Goal: Contribute content: Add original content to the website for others to see

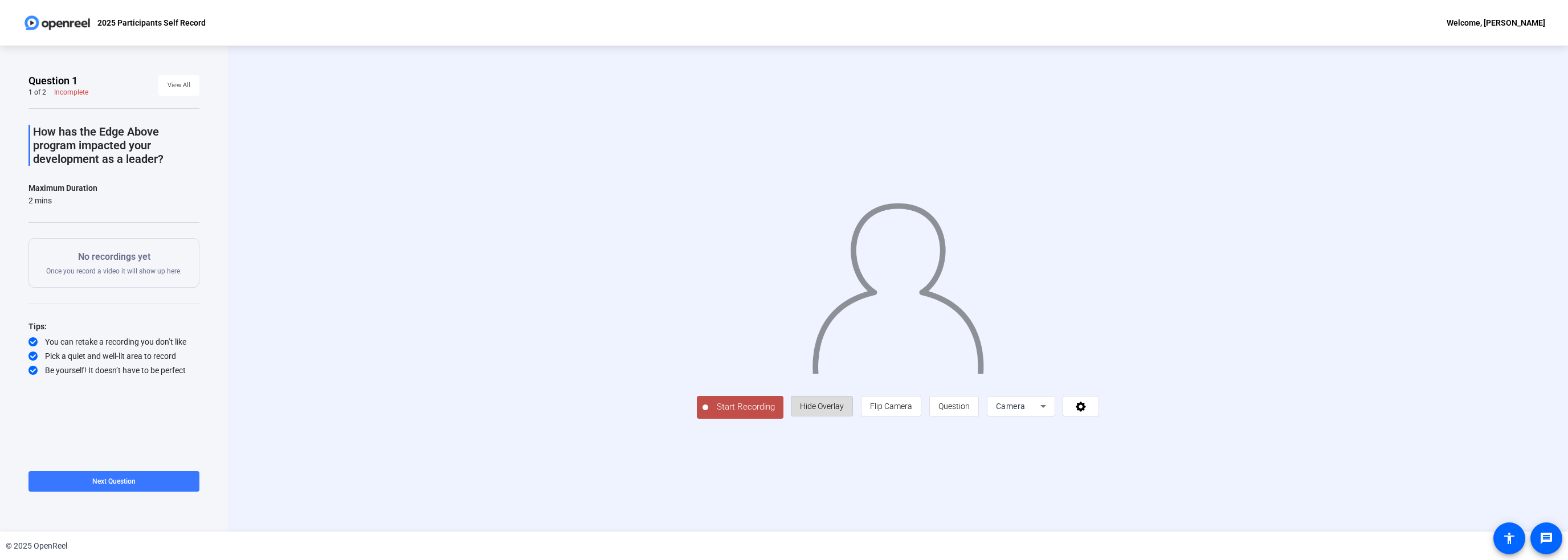
click at [813, 403] on span "Hide Overlay" at bounding box center [822, 406] width 44 height 9
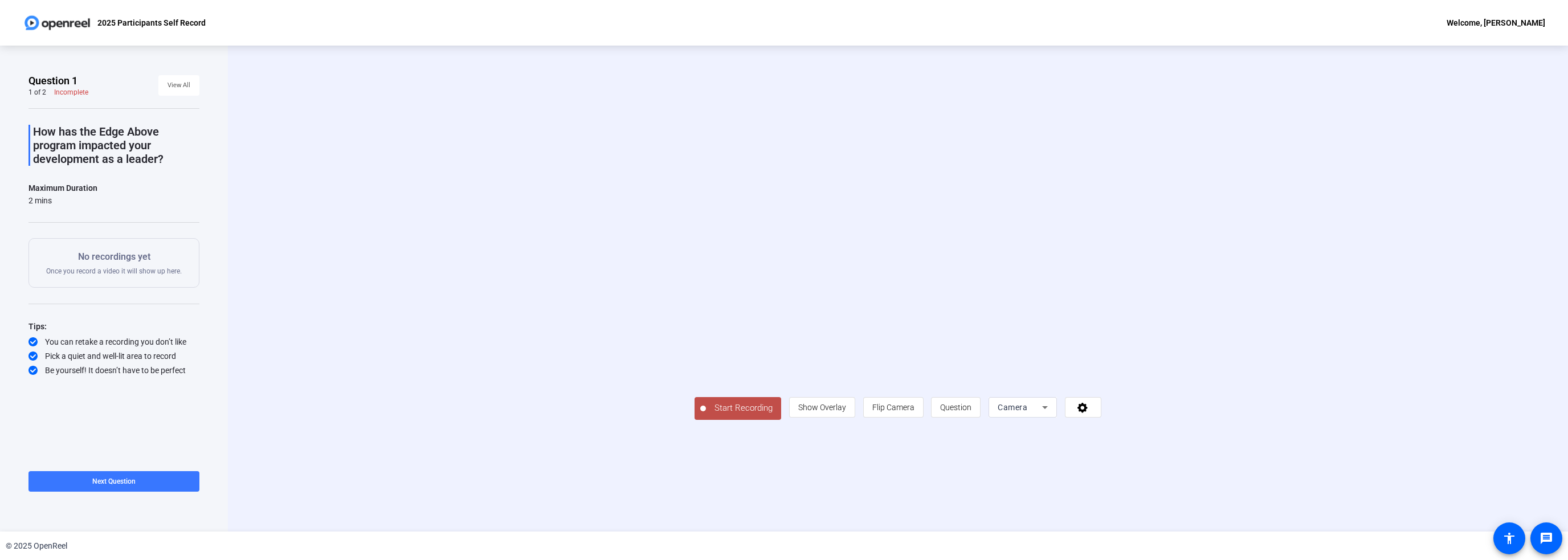
click at [750, 409] on span "Start Recording" at bounding box center [744, 408] width 75 height 13
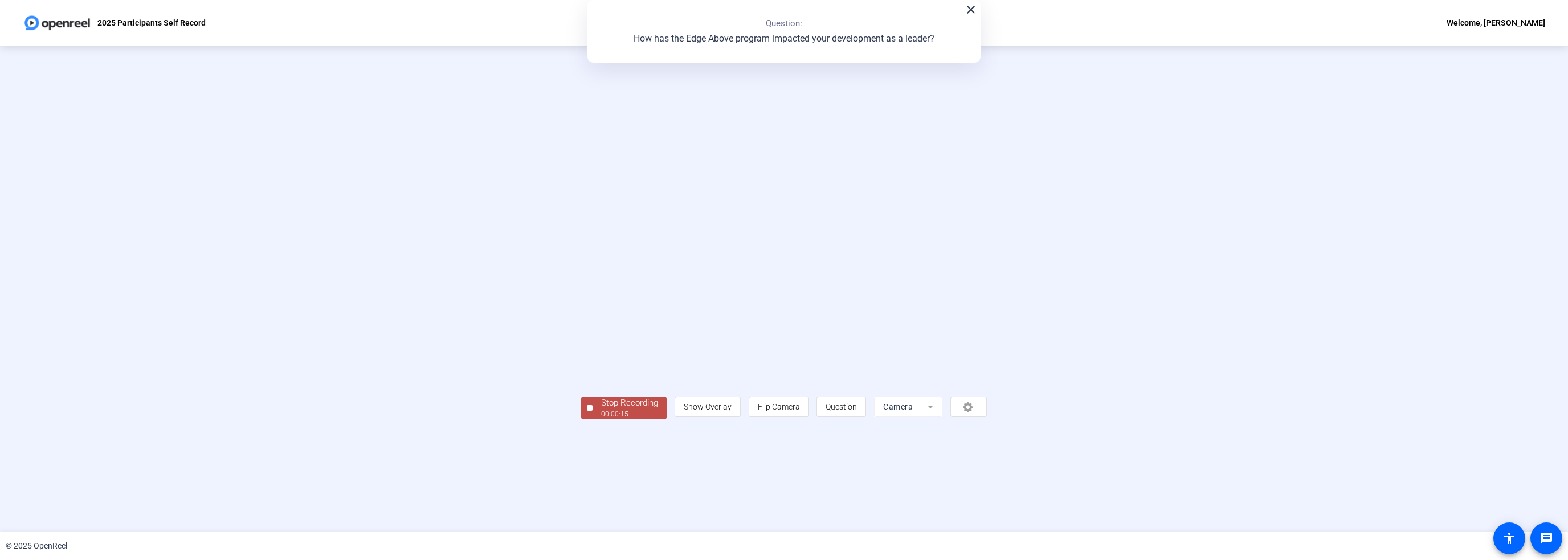
click at [648, 407] on div "Stop Recording" at bounding box center [630, 403] width 57 height 13
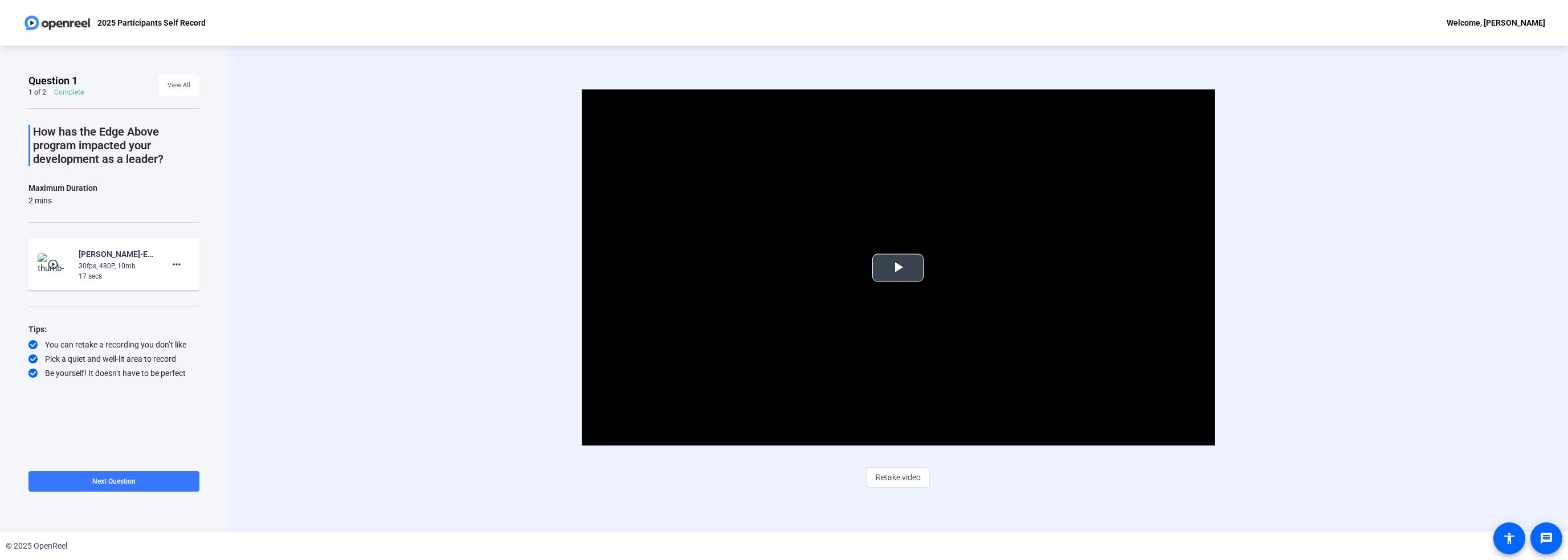
click at [898, 267] on span "Video Player" at bounding box center [898, 267] width 0 height 0
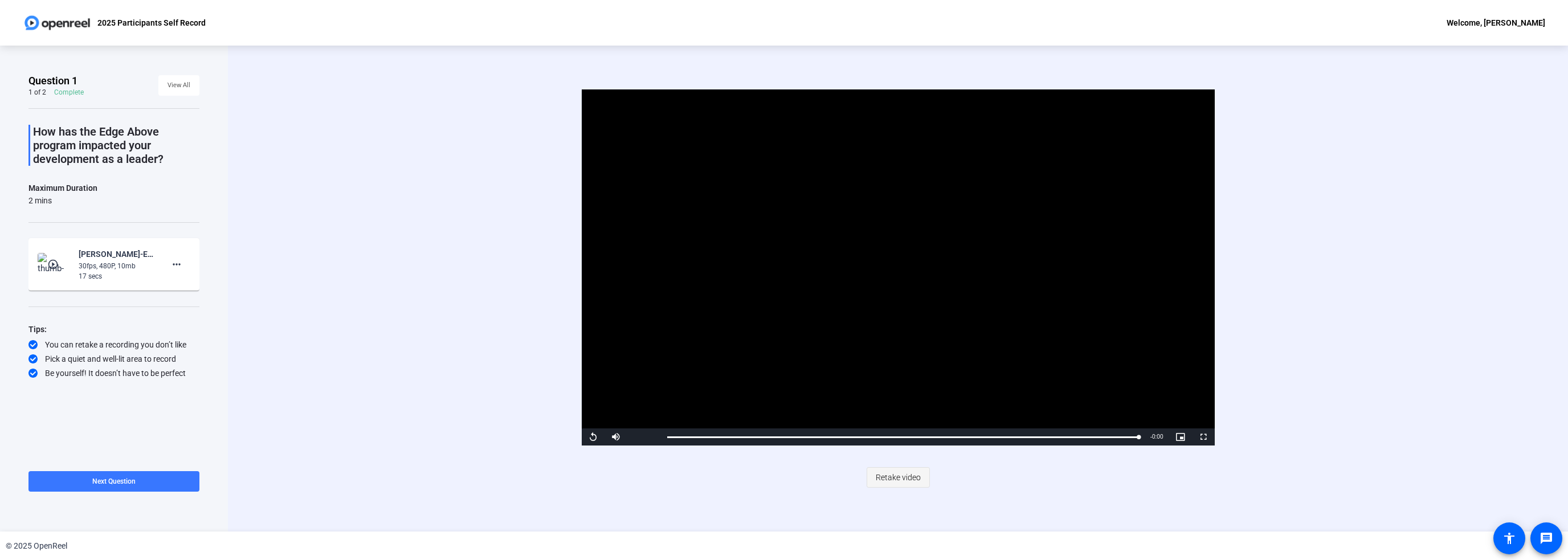
click at [896, 476] on span "Retake video" at bounding box center [898, 477] width 45 height 21
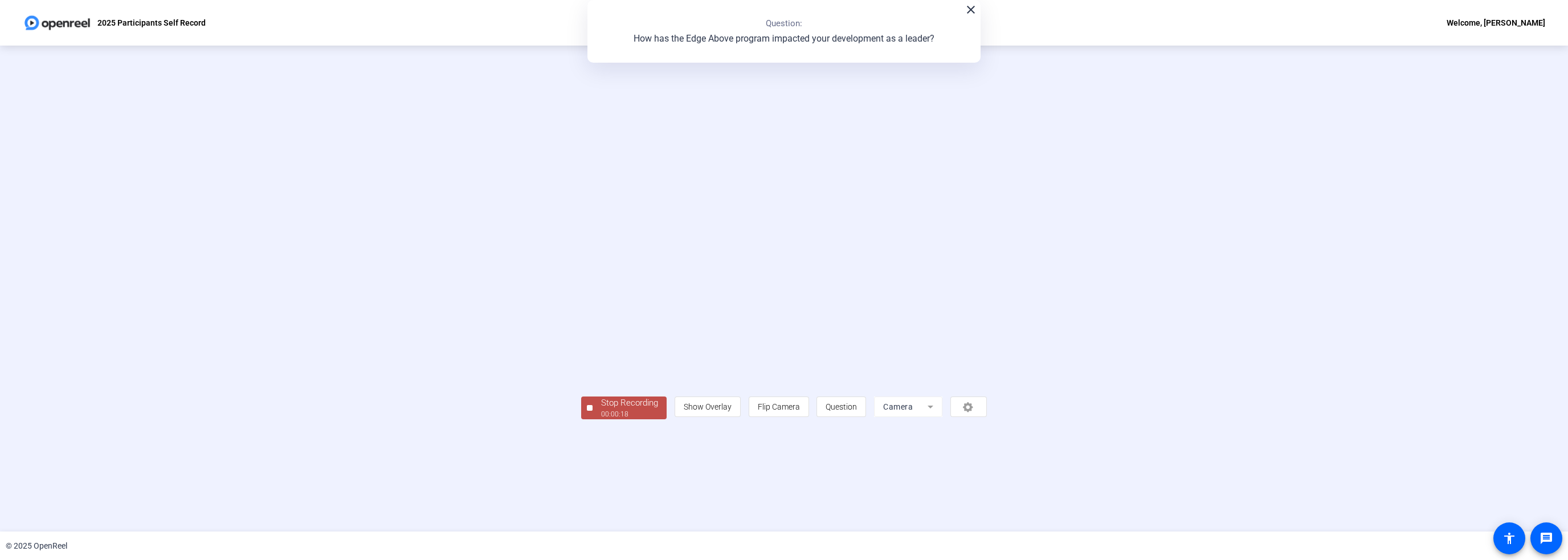
click at [601, 410] on div "Stop Recording" at bounding box center [630, 403] width 57 height 13
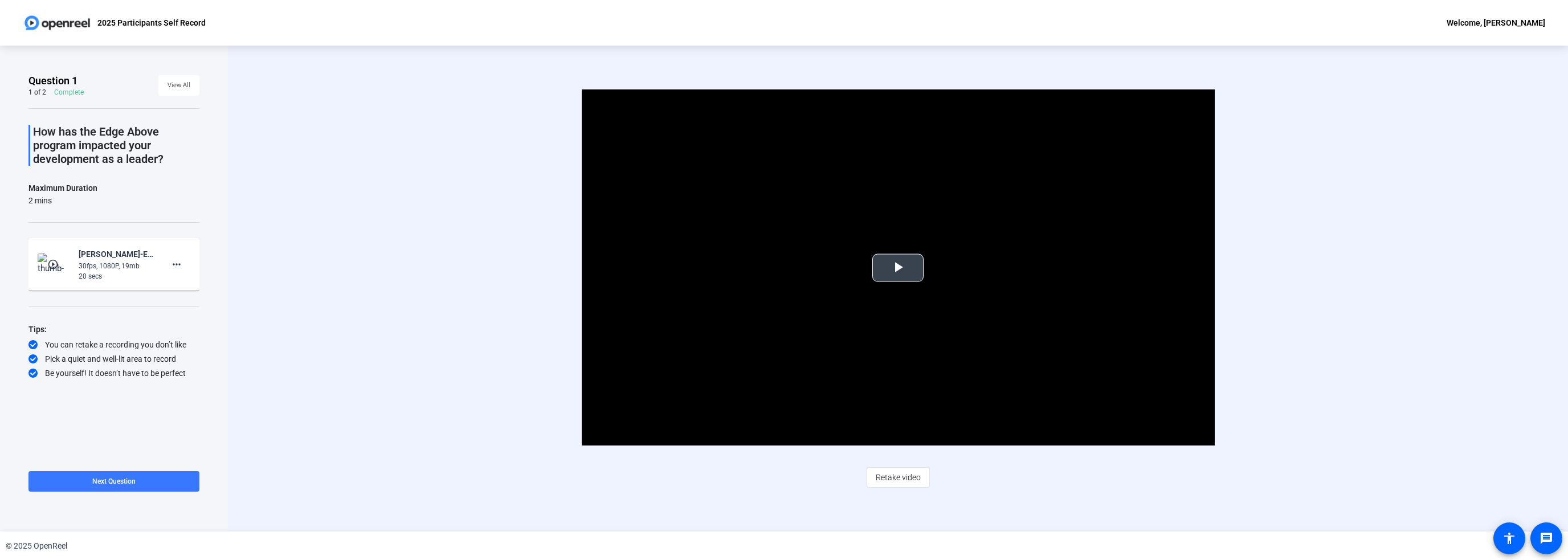
click at [898, 267] on span "Video Player" at bounding box center [898, 267] width 0 height 0
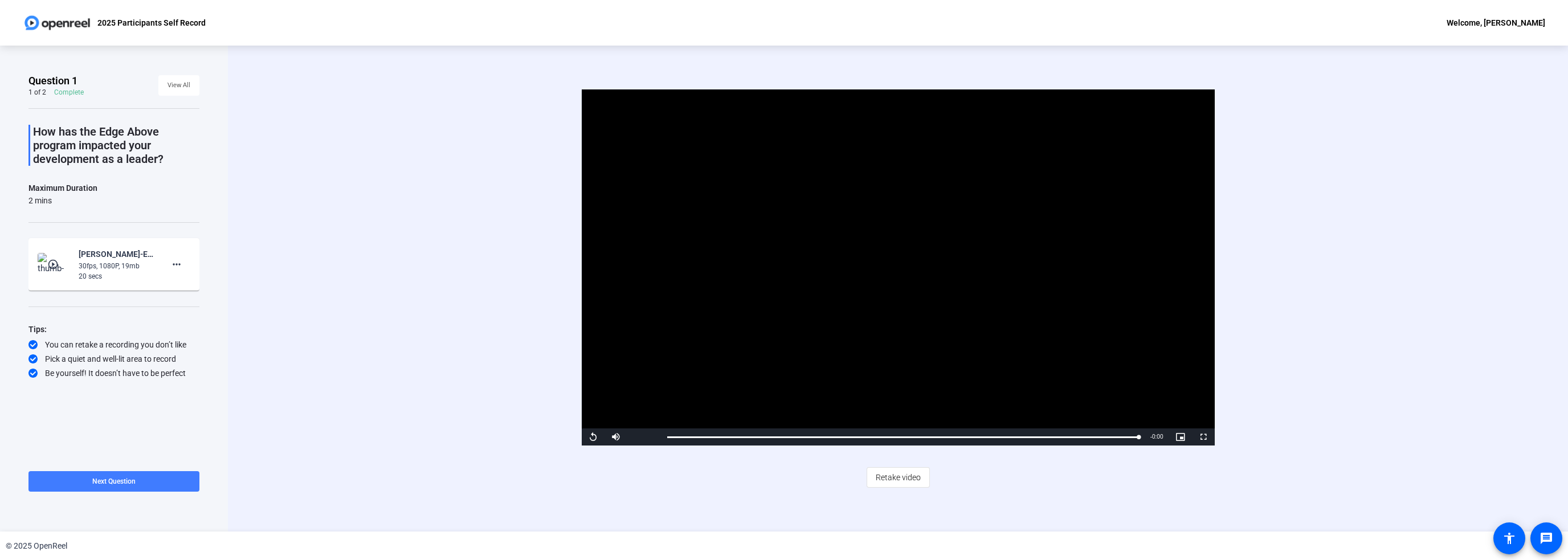
click at [150, 478] on span at bounding box center [114, 481] width 171 height 27
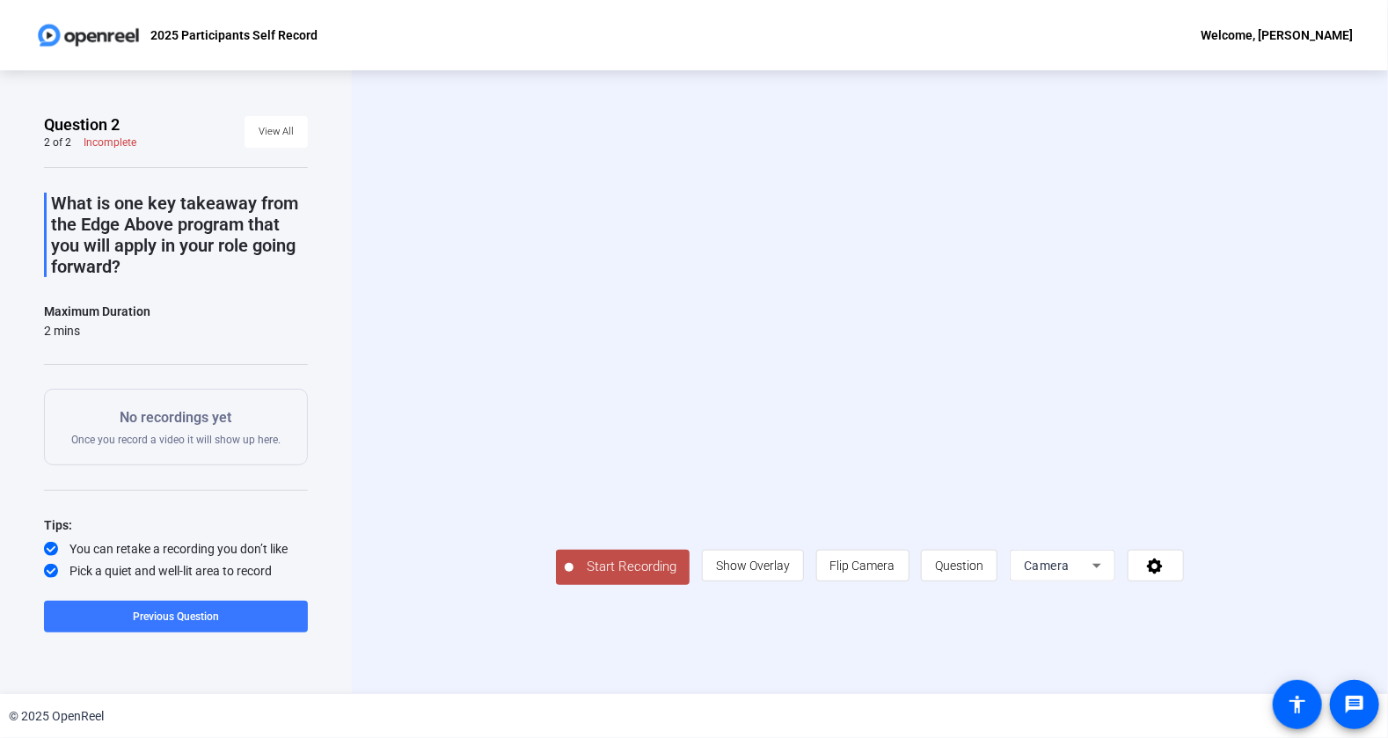
click at [574, 577] on span "Start Recording" at bounding box center [632, 567] width 116 height 20
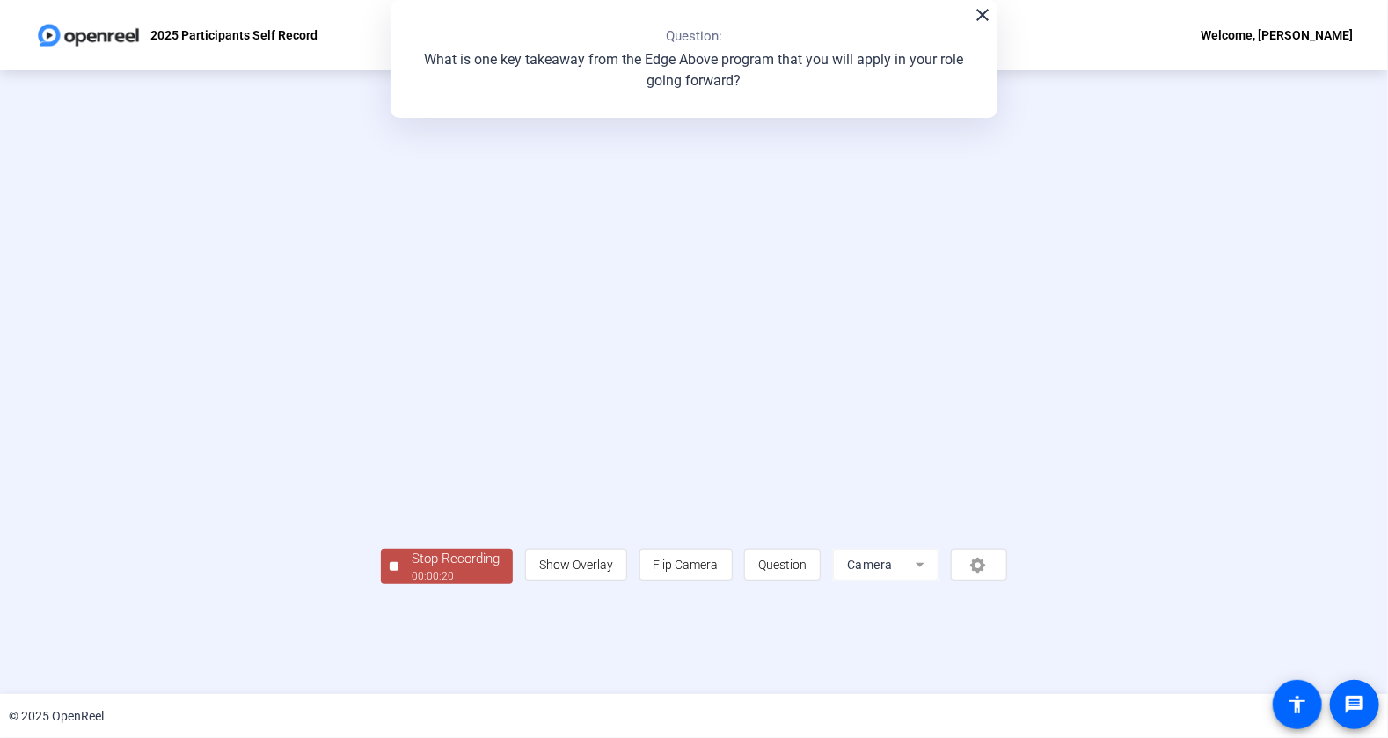
click at [412, 569] on div "Stop Recording" at bounding box center [456, 559] width 88 height 20
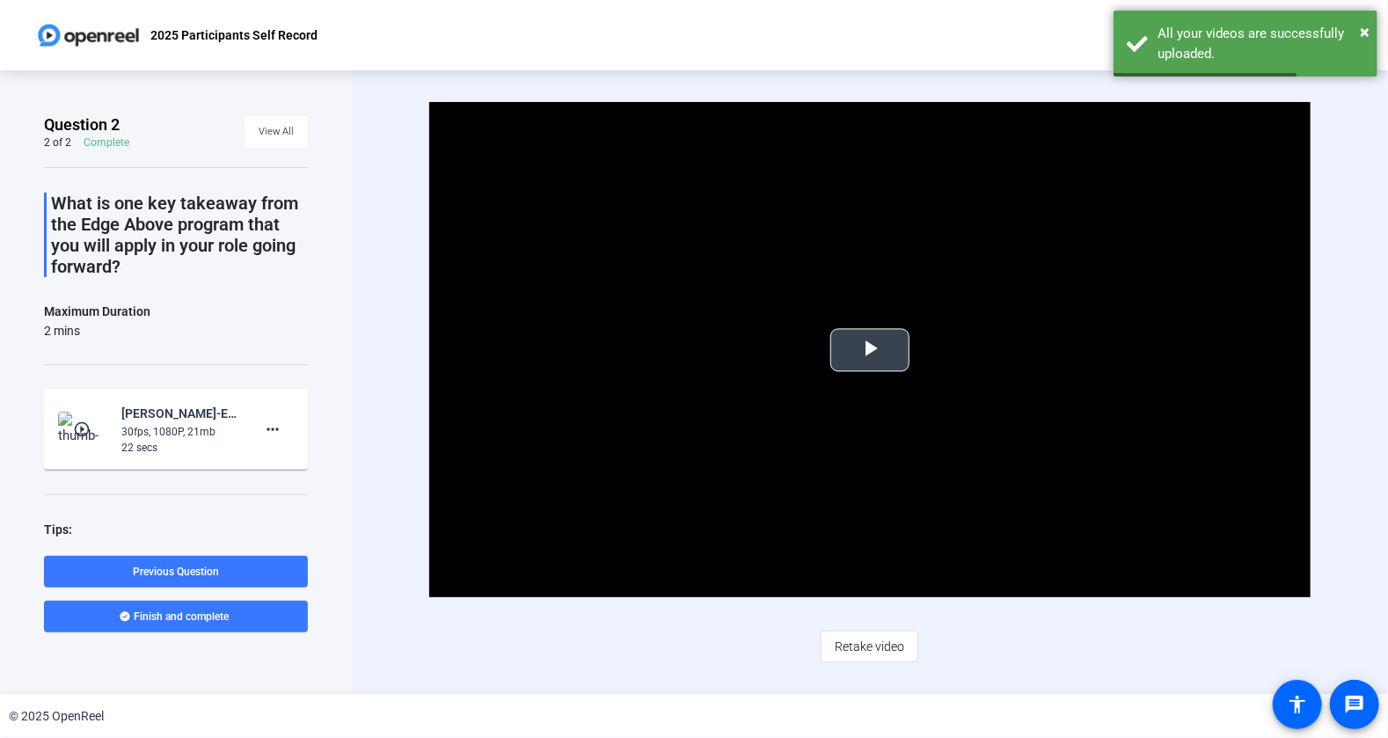
click at [870, 350] on span "Video Player" at bounding box center [870, 350] width 0 height 0
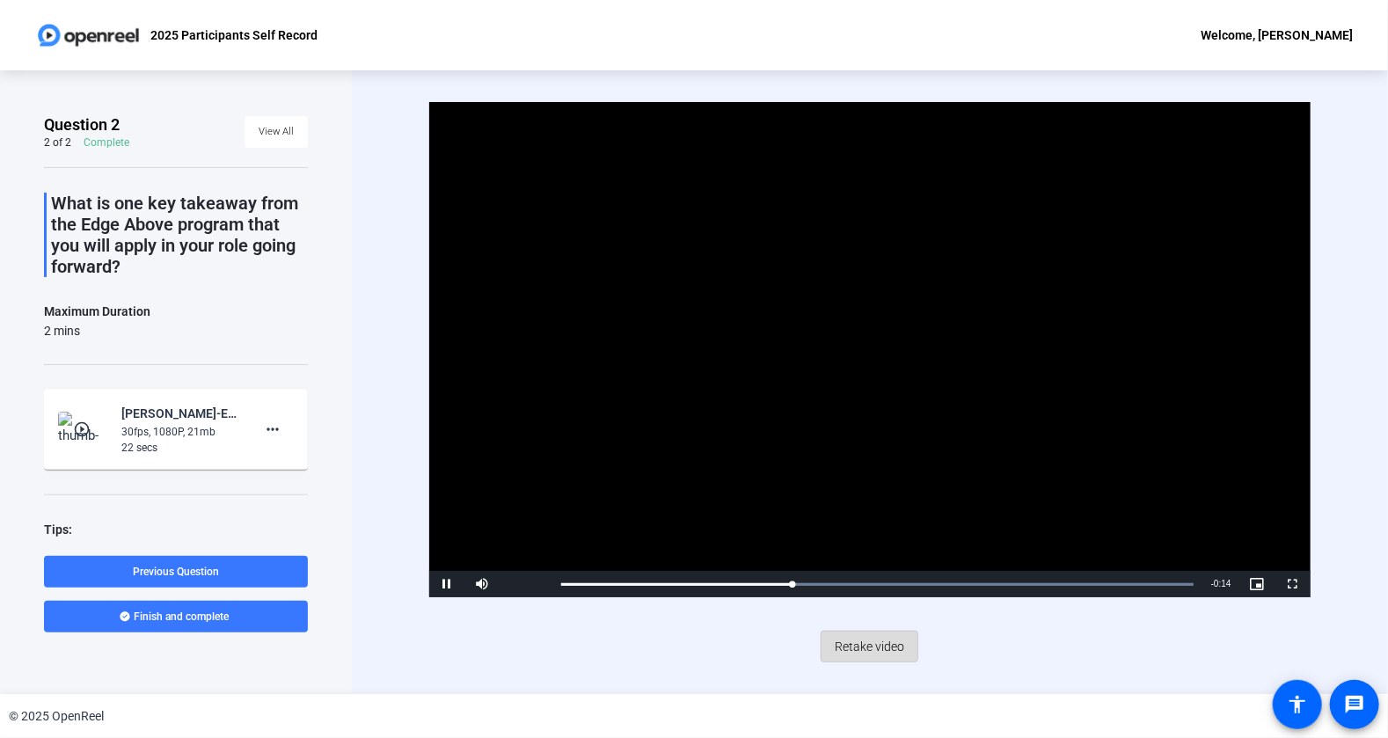
click at [883, 627] on span at bounding box center [870, 647] width 96 height 42
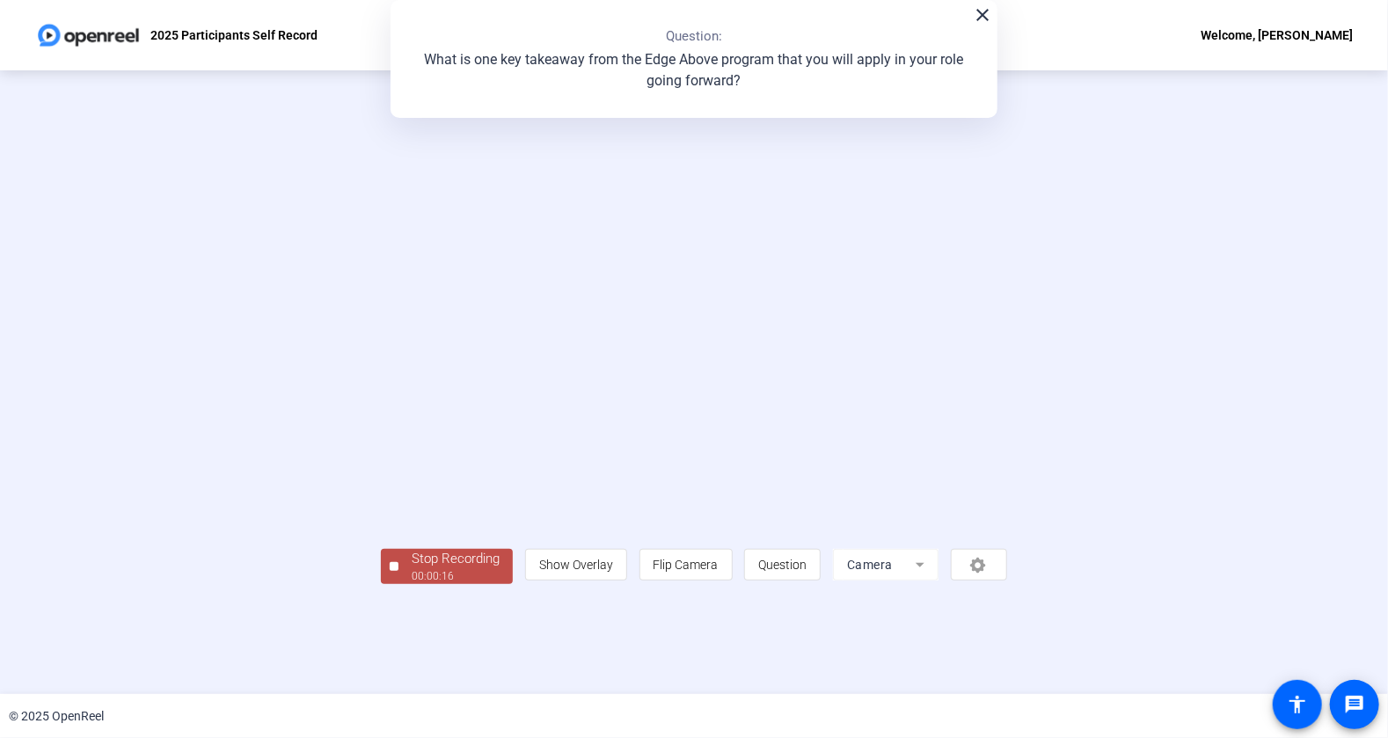
click at [412, 569] on div "Stop Recording" at bounding box center [456, 559] width 88 height 20
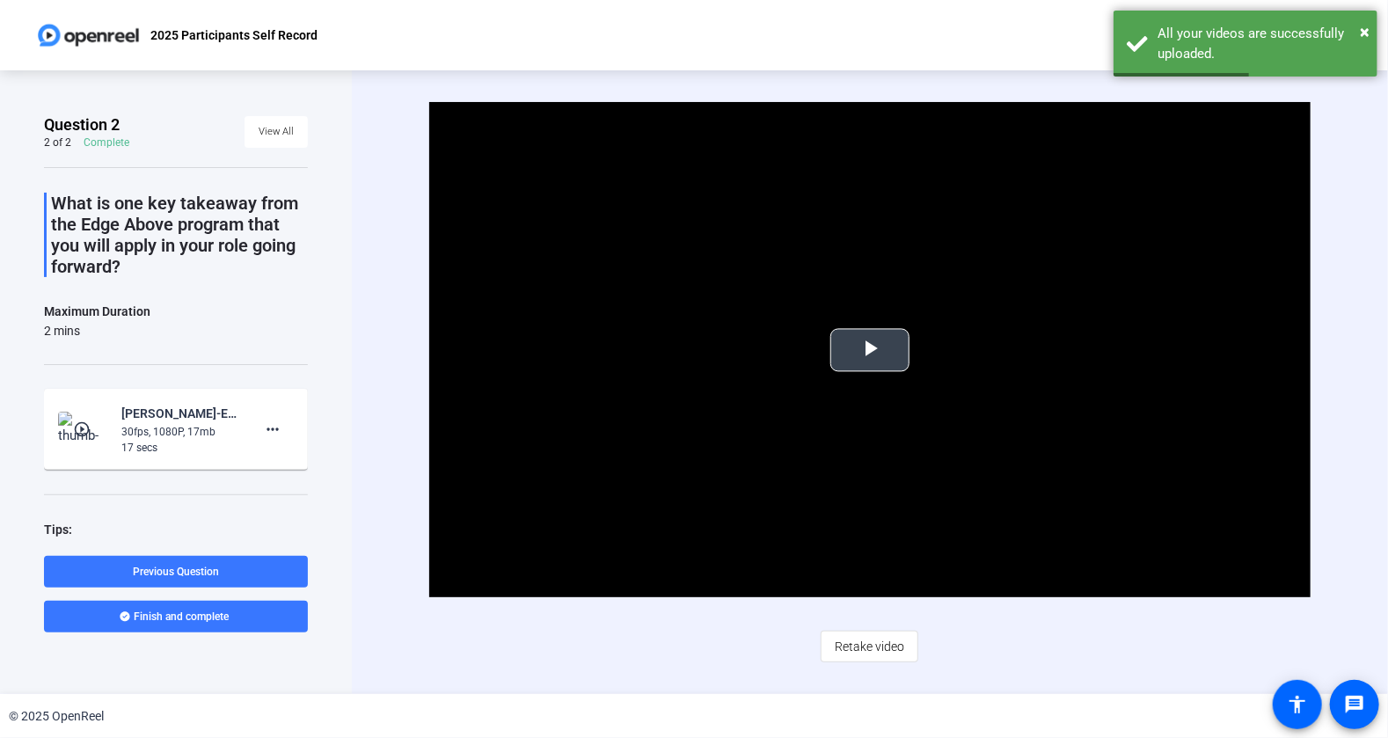
click at [870, 350] on span "Video Player" at bounding box center [870, 350] width 0 height 0
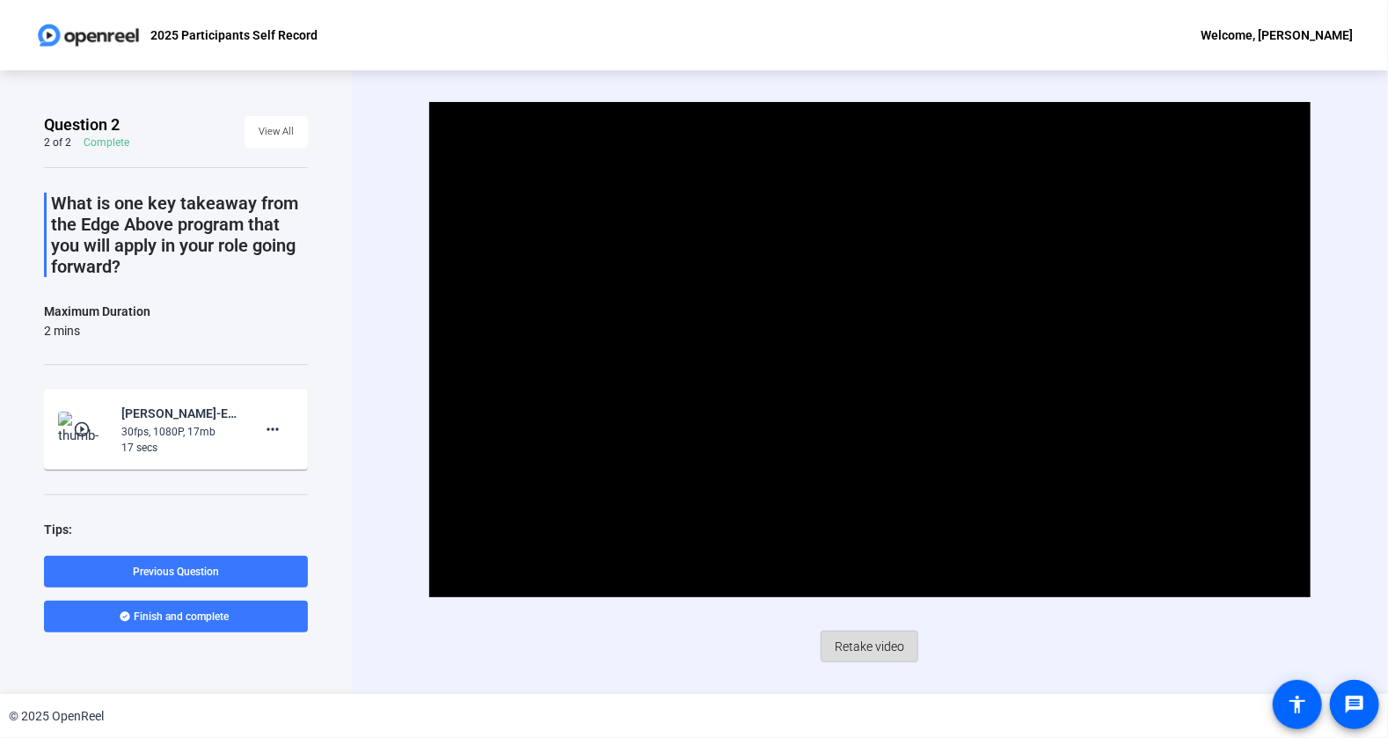
click at [882, 645] on span "Retake video" at bounding box center [870, 646] width 70 height 33
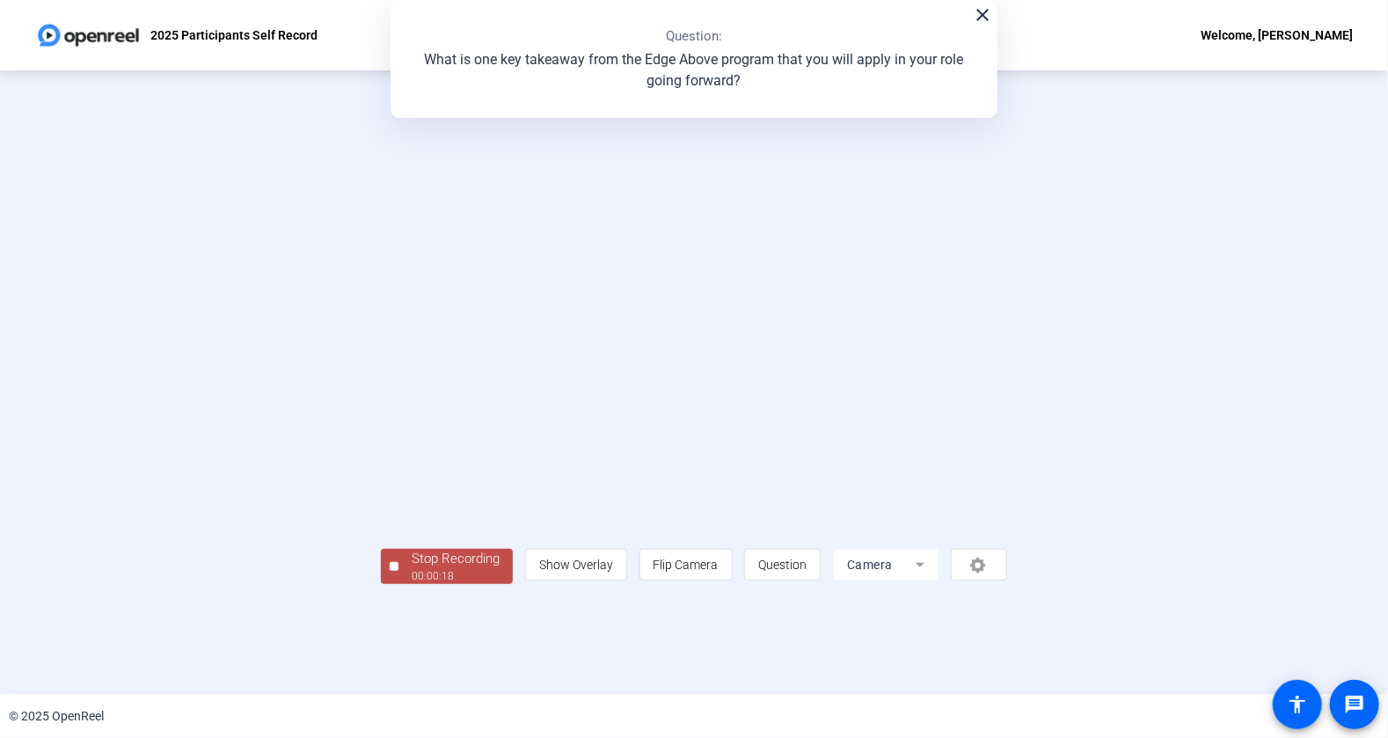
click at [412, 569] on div "Stop Recording" at bounding box center [456, 559] width 88 height 20
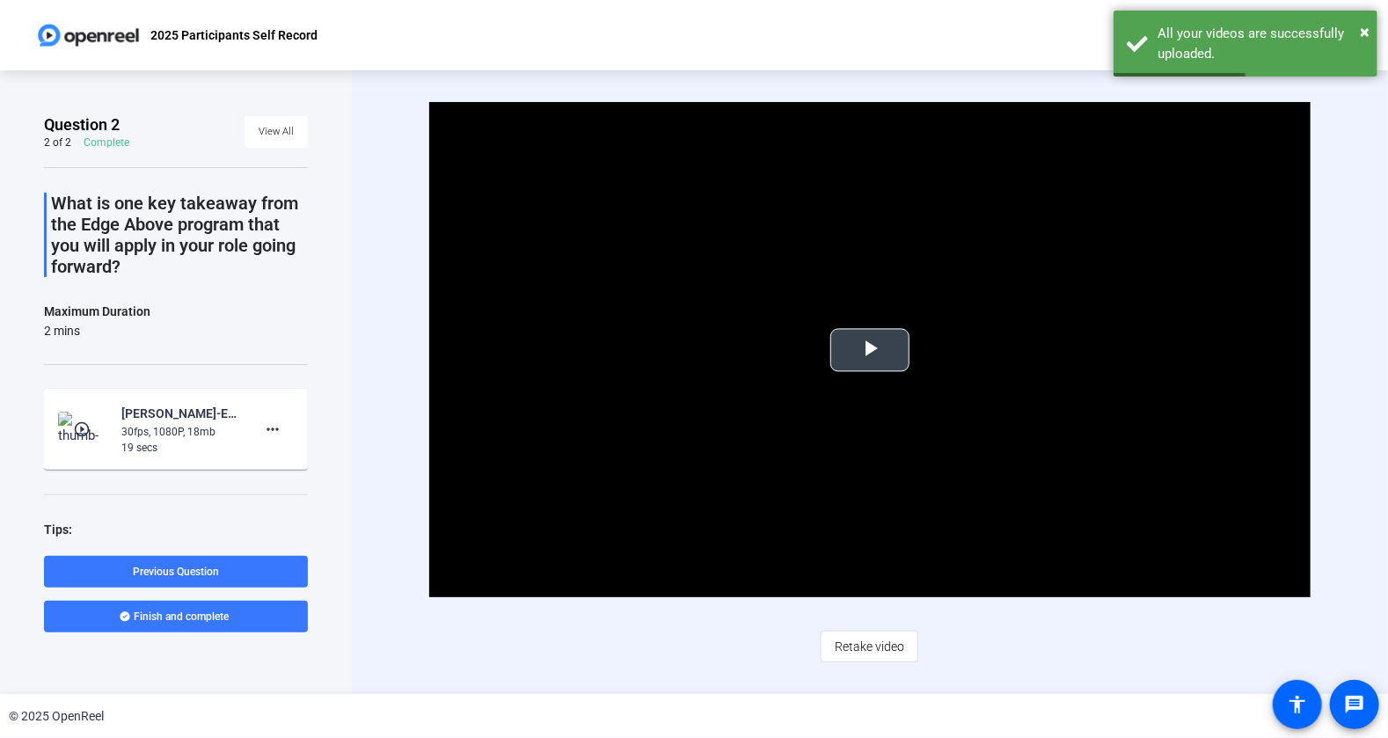
click at [870, 350] on span "Video Player" at bounding box center [870, 350] width 0 height 0
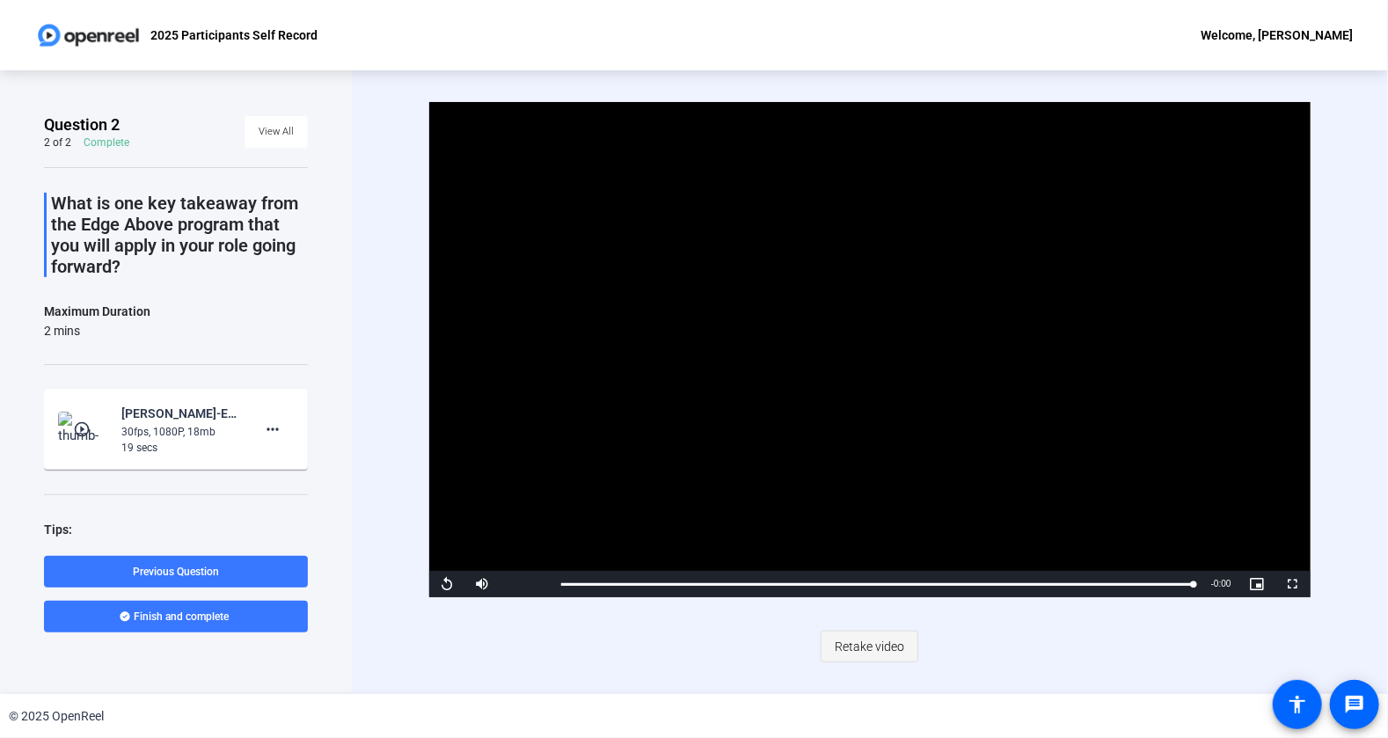
click at [897, 654] on span "Retake video" at bounding box center [870, 646] width 70 height 33
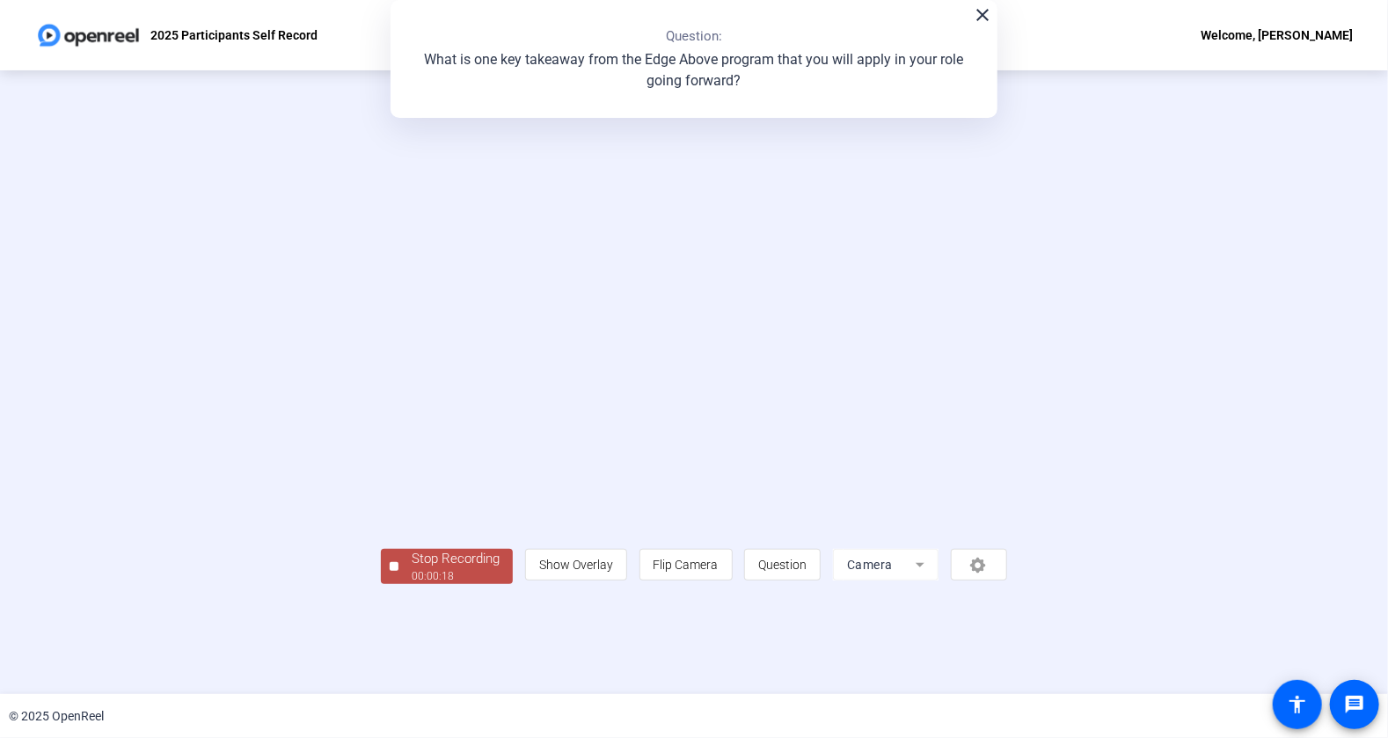
click at [412, 569] on div "Stop Recording" at bounding box center [456, 559] width 88 height 20
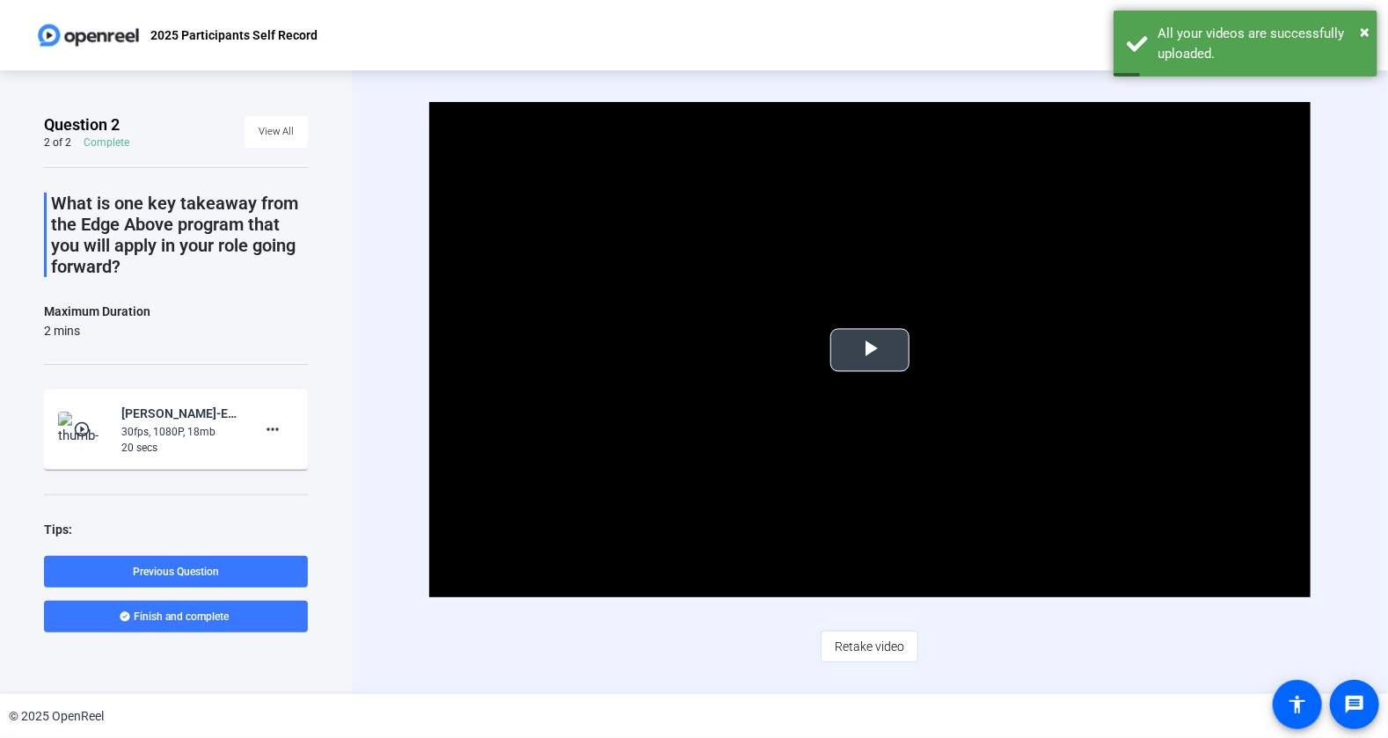
click at [870, 350] on span "Video Player" at bounding box center [870, 350] width 0 height 0
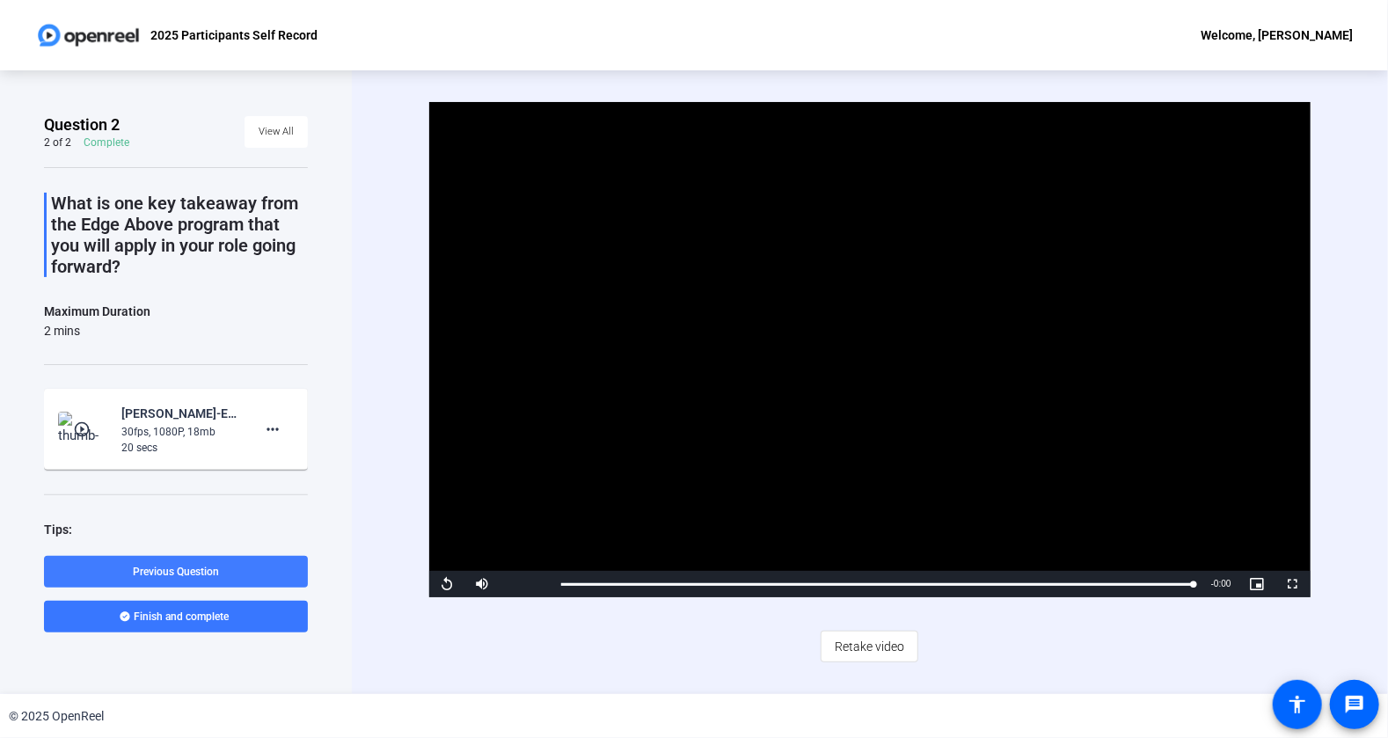
click at [198, 574] on span "Previous Question" at bounding box center [176, 572] width 86 height 12
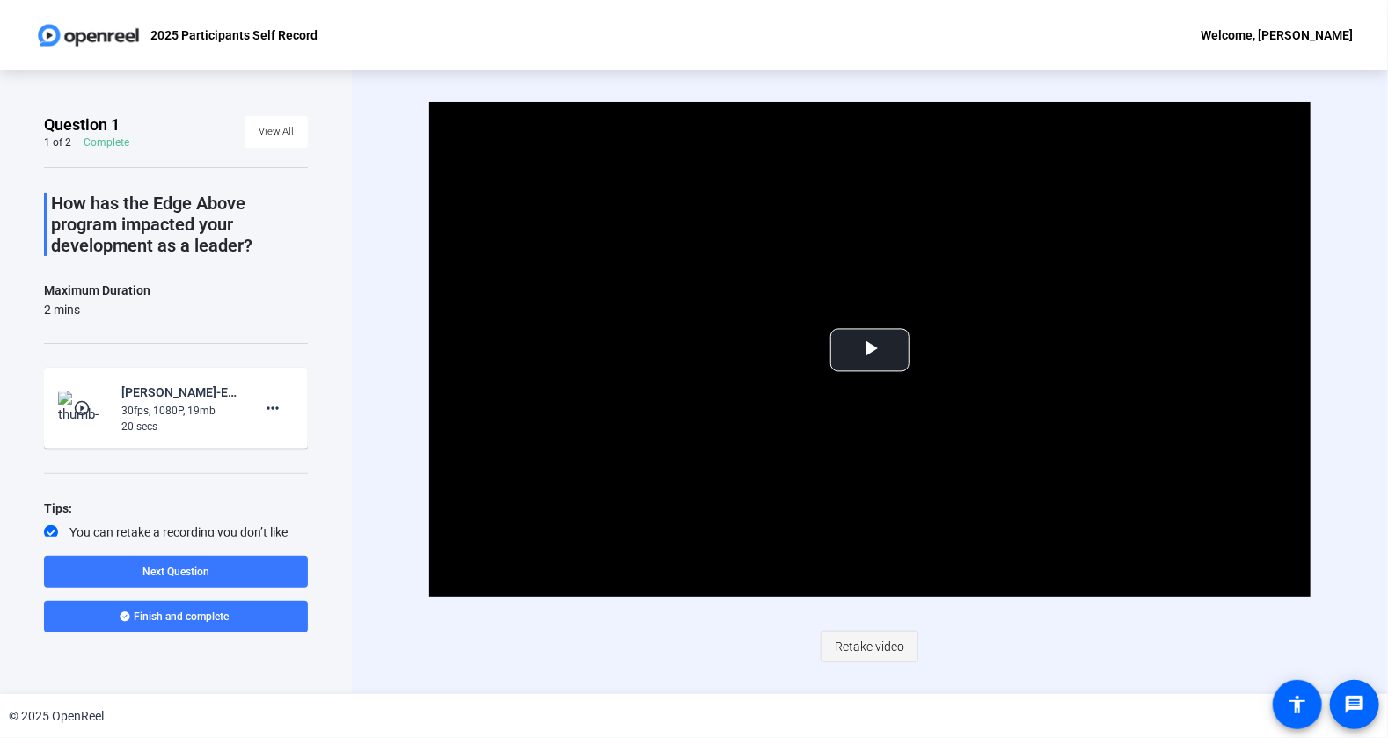
click at [875, 641] on span "Retake video" at bounding box center [870, 646] width 70 height 33
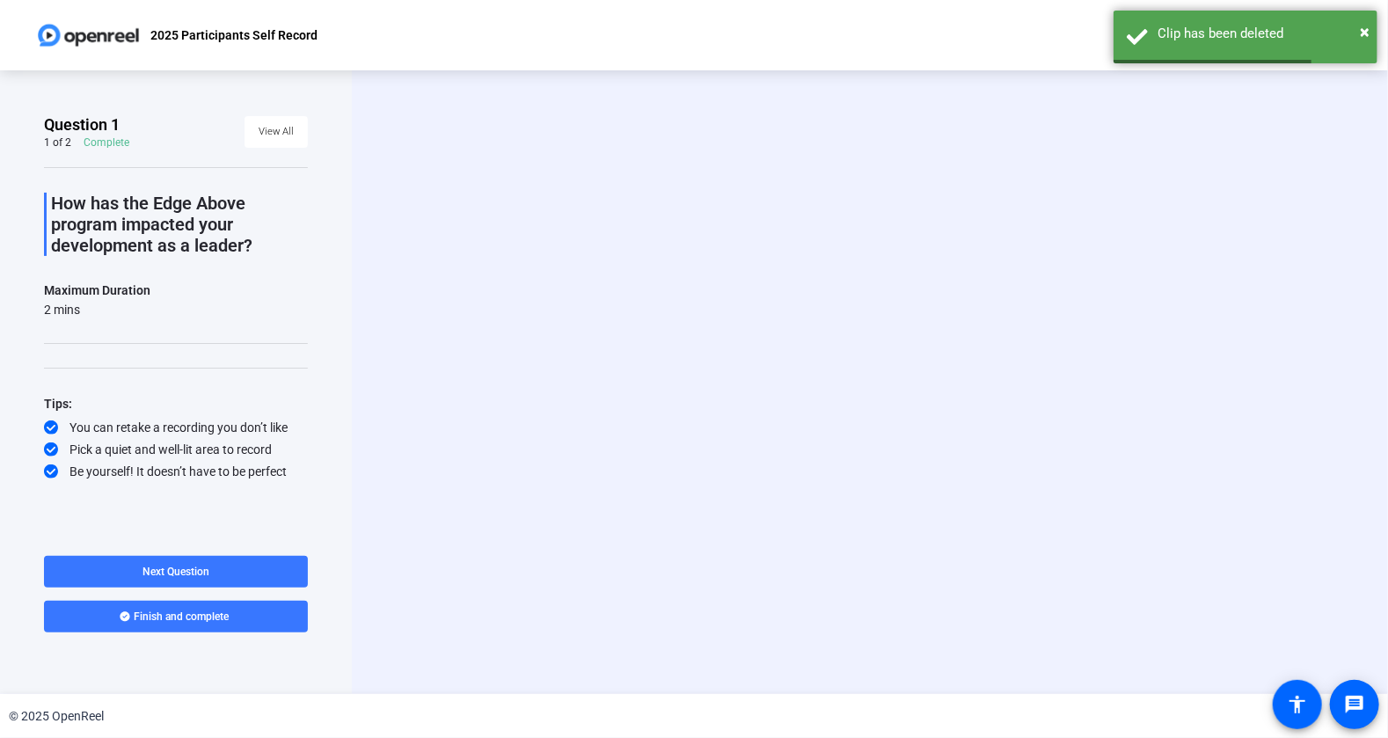
click at [1387, 181] on div "Start Recording person Show Overlay flip Flip Camera question_mark Question Cam…" at bounding box center [870, 382] width 1036 height 624
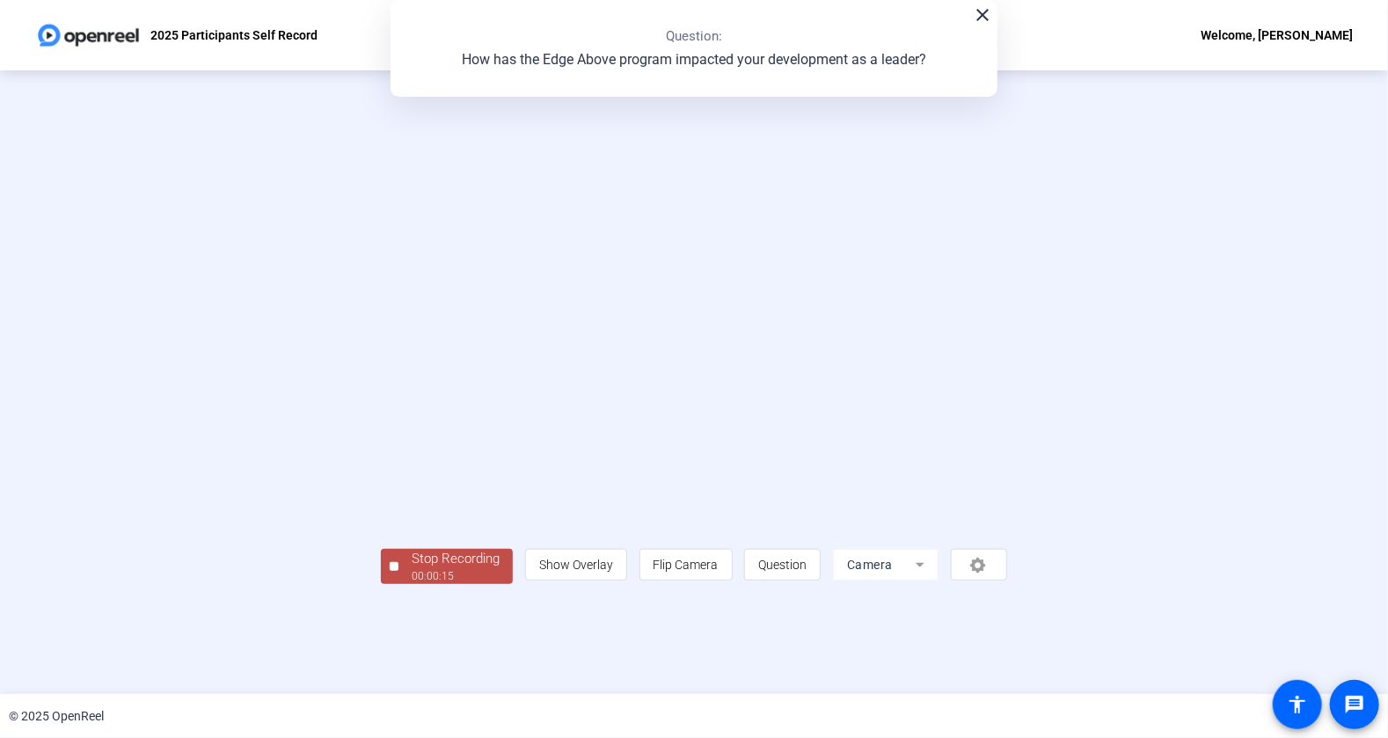
click at [412, 584] on div "00:00:15" at bounding box center [456, 576] width 88 height 16
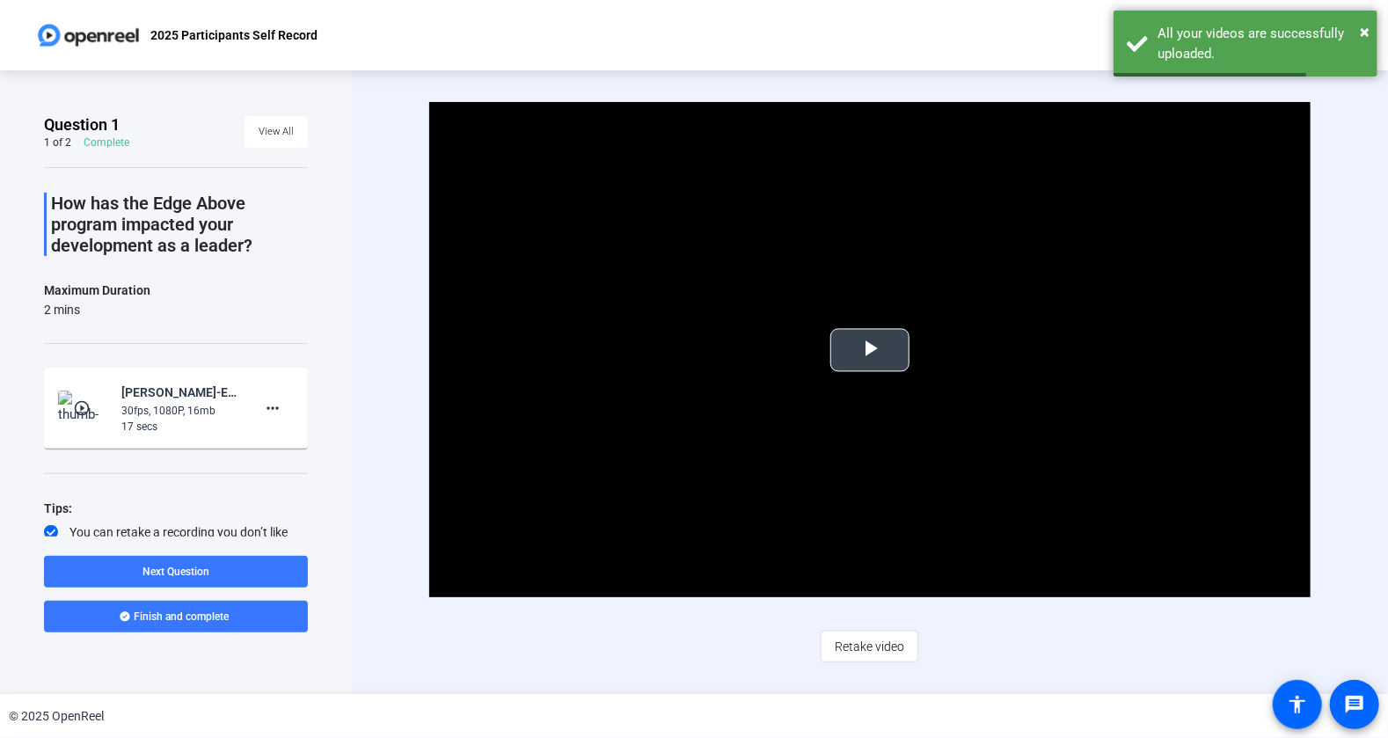
click at [870, 350] on span "Video Player" at bounding box center [870, 350] width 0 height 0
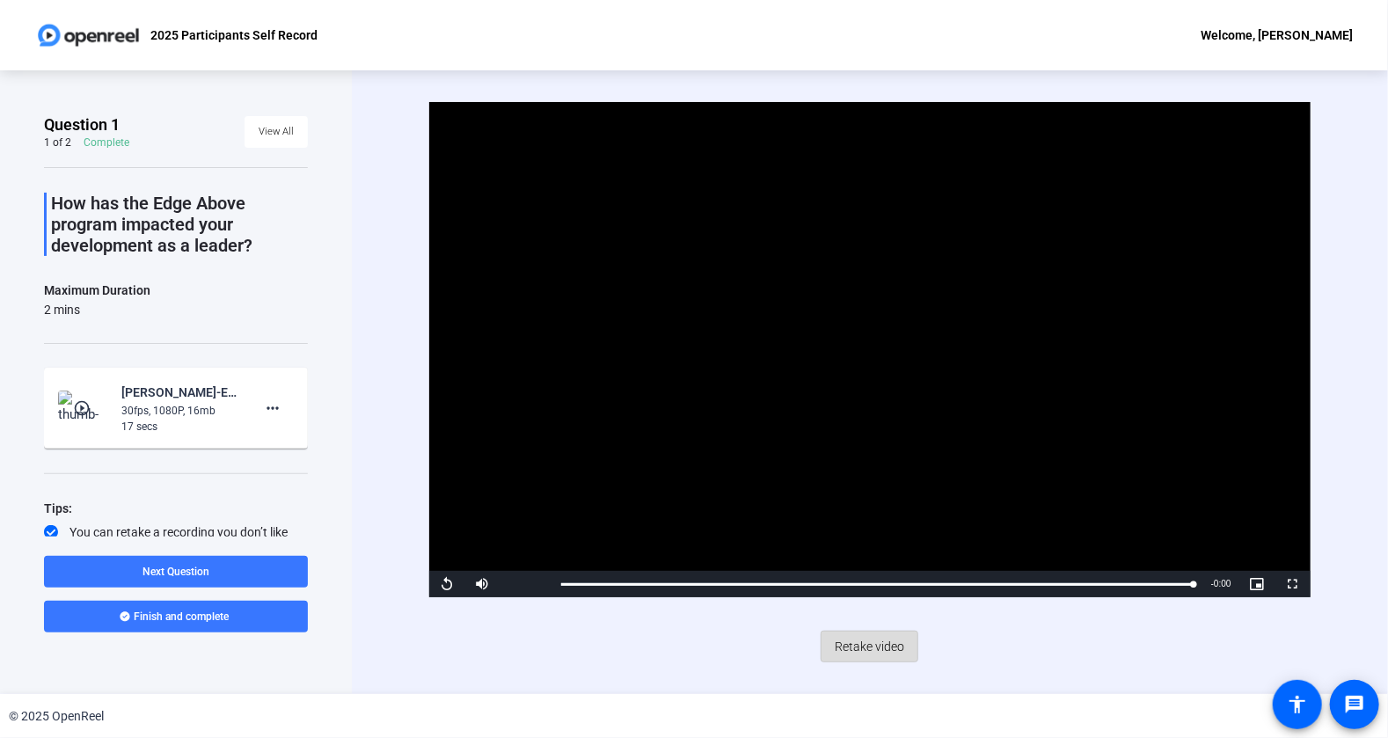
click at [861, 652] on span "Retake video" at bounding box center [870, 646] width 70 height 33
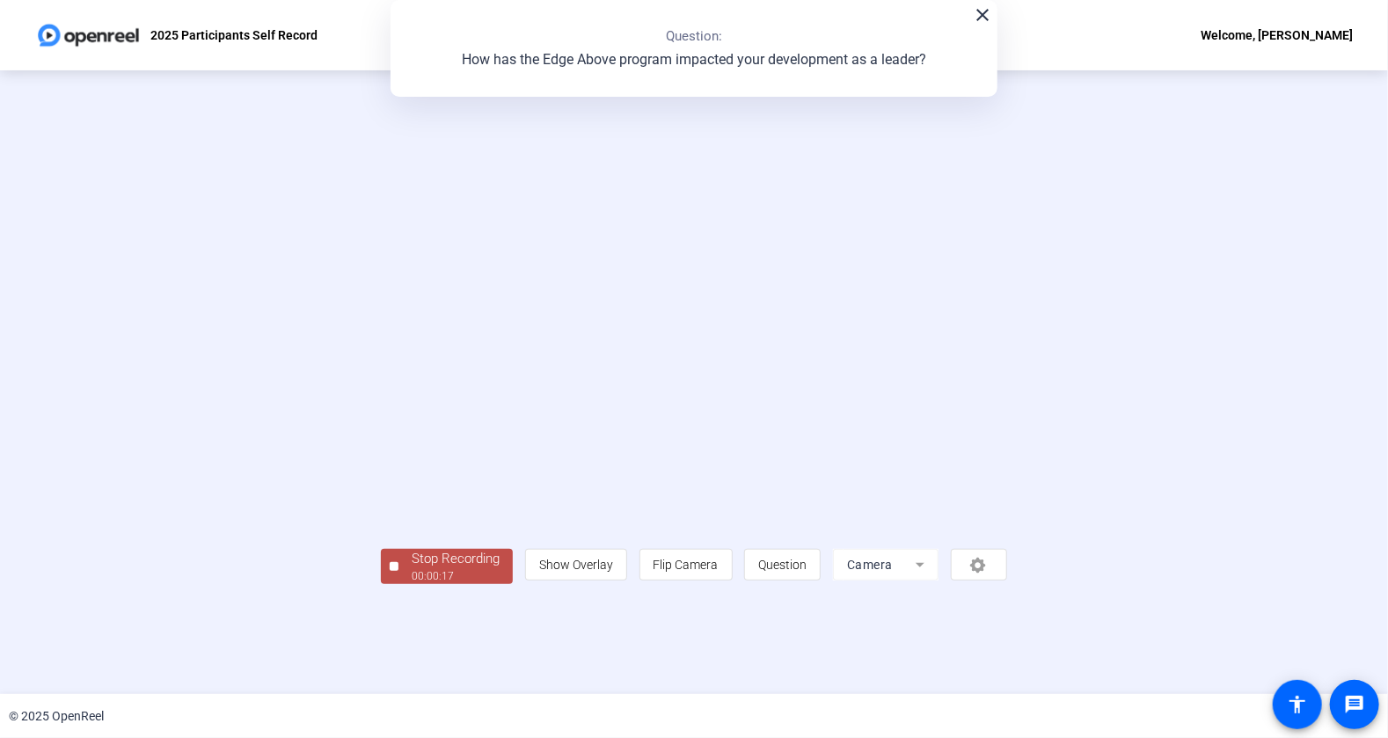
click at [412, 569] on div "Stop Recording" at bounding box center [456, 559] width 88 height 20
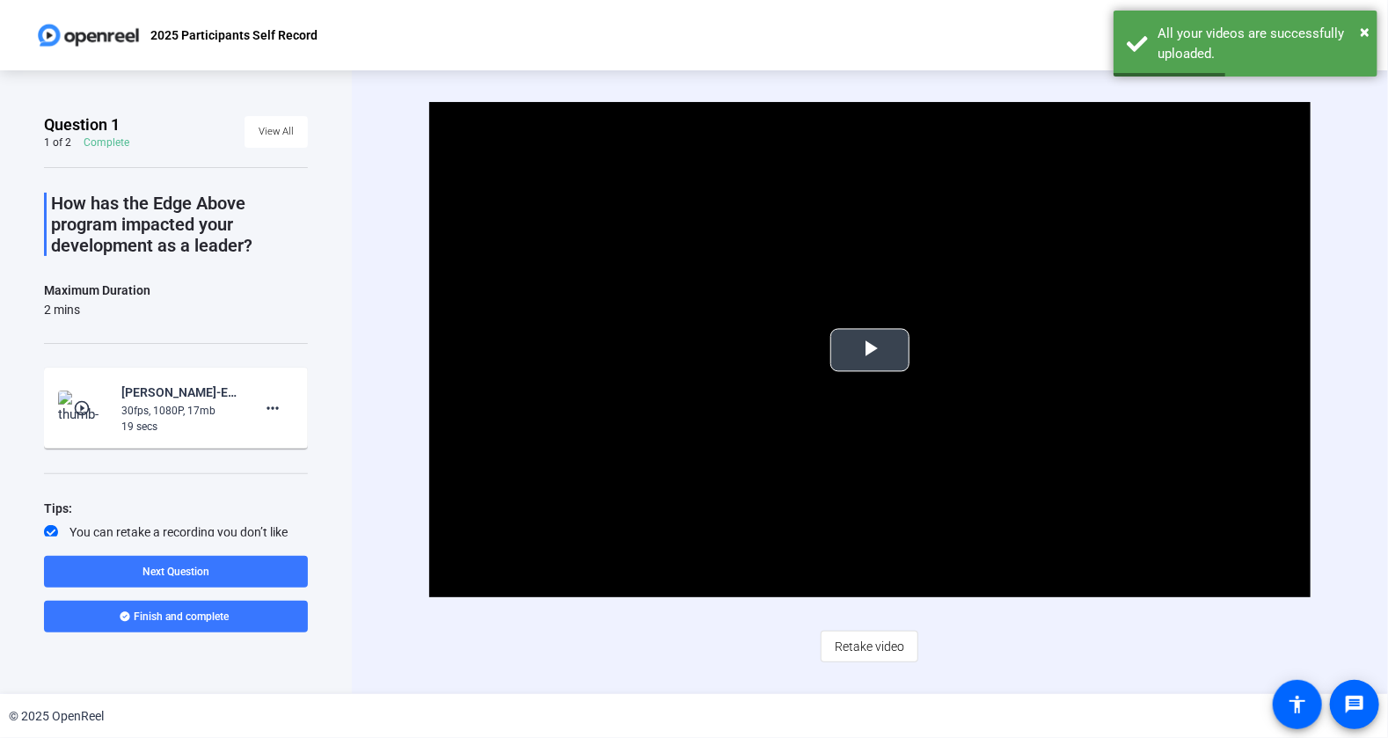
click at [870, 350] on span "Video Player" at bounding box center [870, 350] width 0 height 0
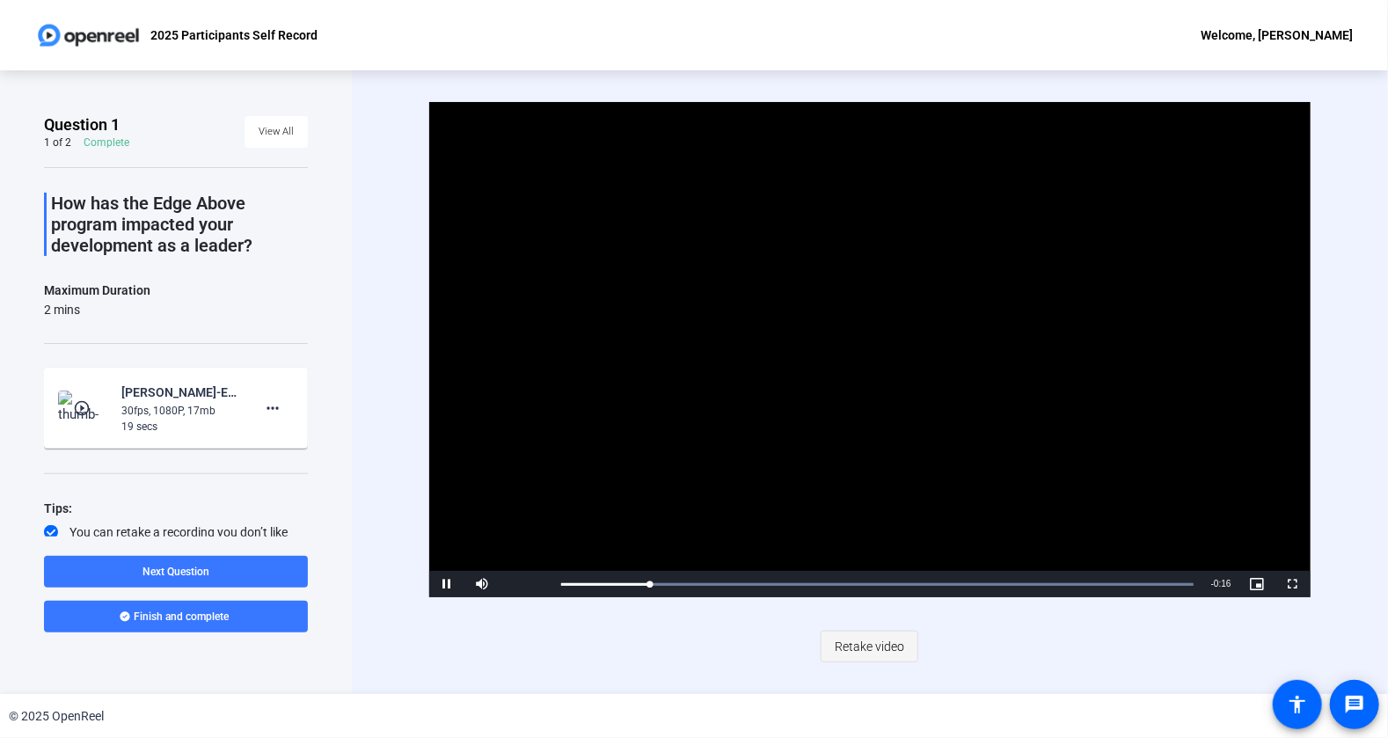
click at [873, 643] on span "Retake video" at bounding box center [870, 646] width 70 height 33
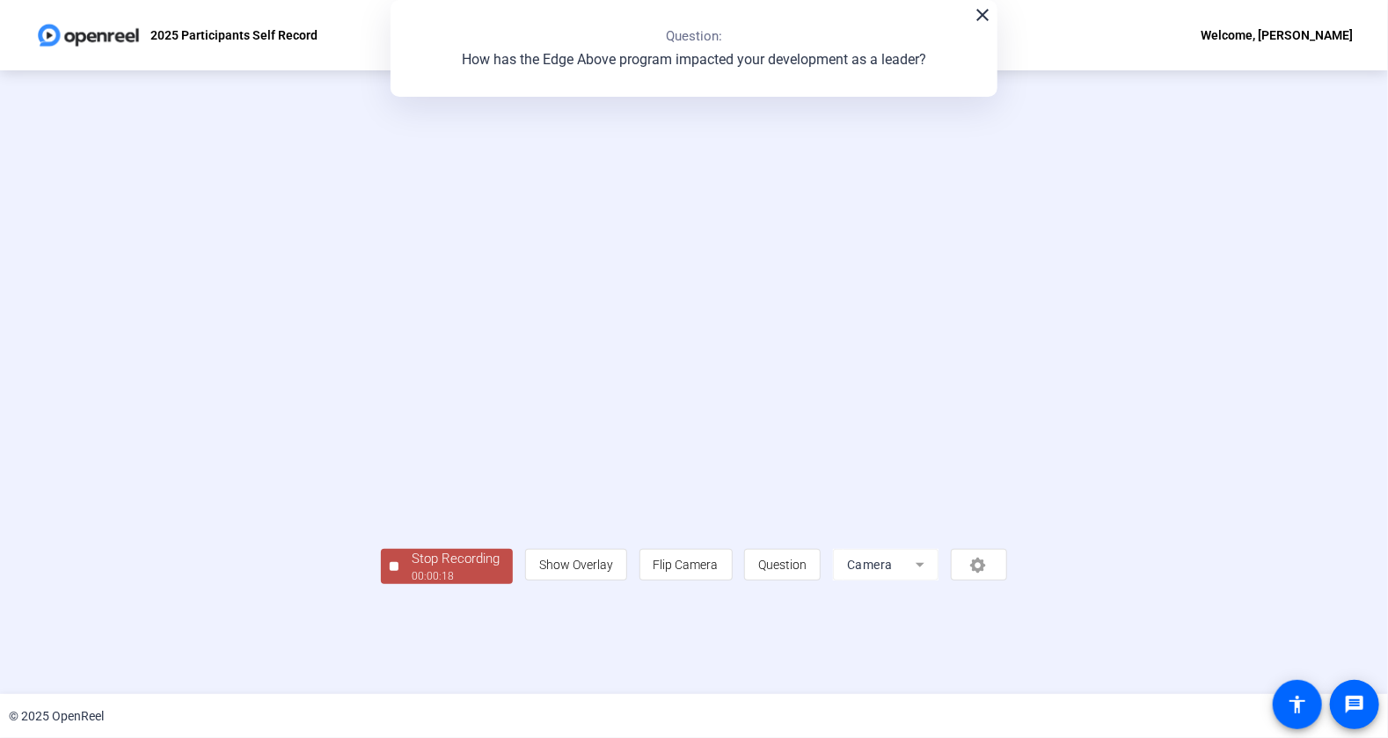
click at [412, 569] on div "Stop Recording" at bounding box center [456, 559] width 88 height 20
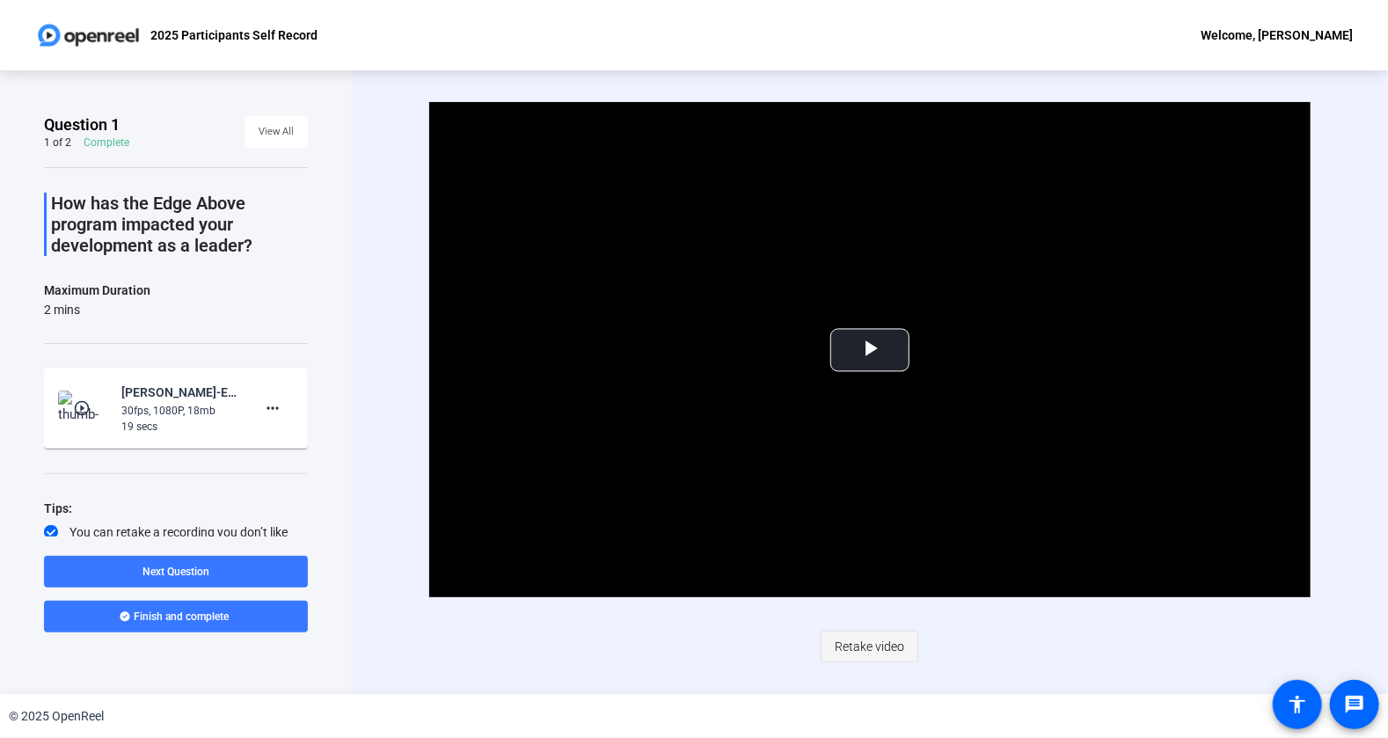
click at [877, 644] on span "Retake video" at bounding box center [870, 646] width 70 height 33
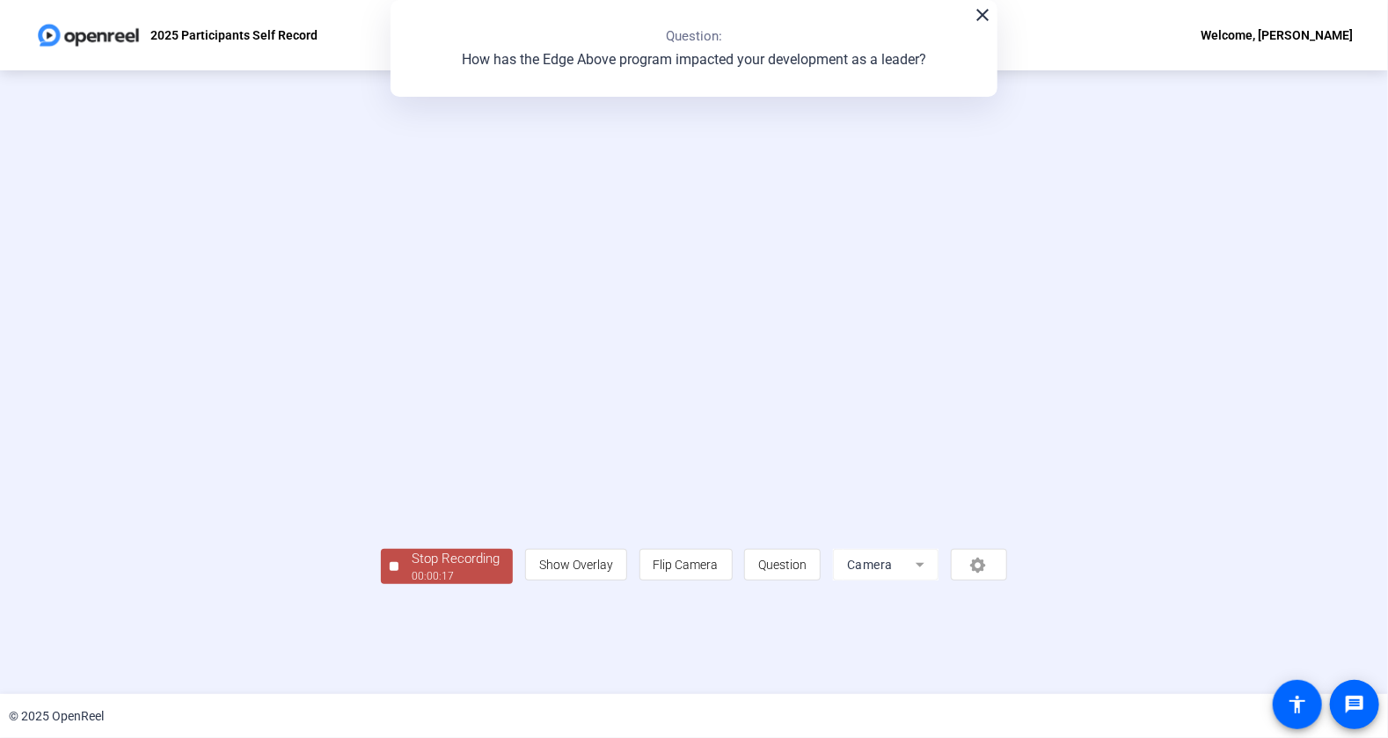
click at [412, 569] on div "Stop Recording" at bounding box center [456, 559] width 88 height 20
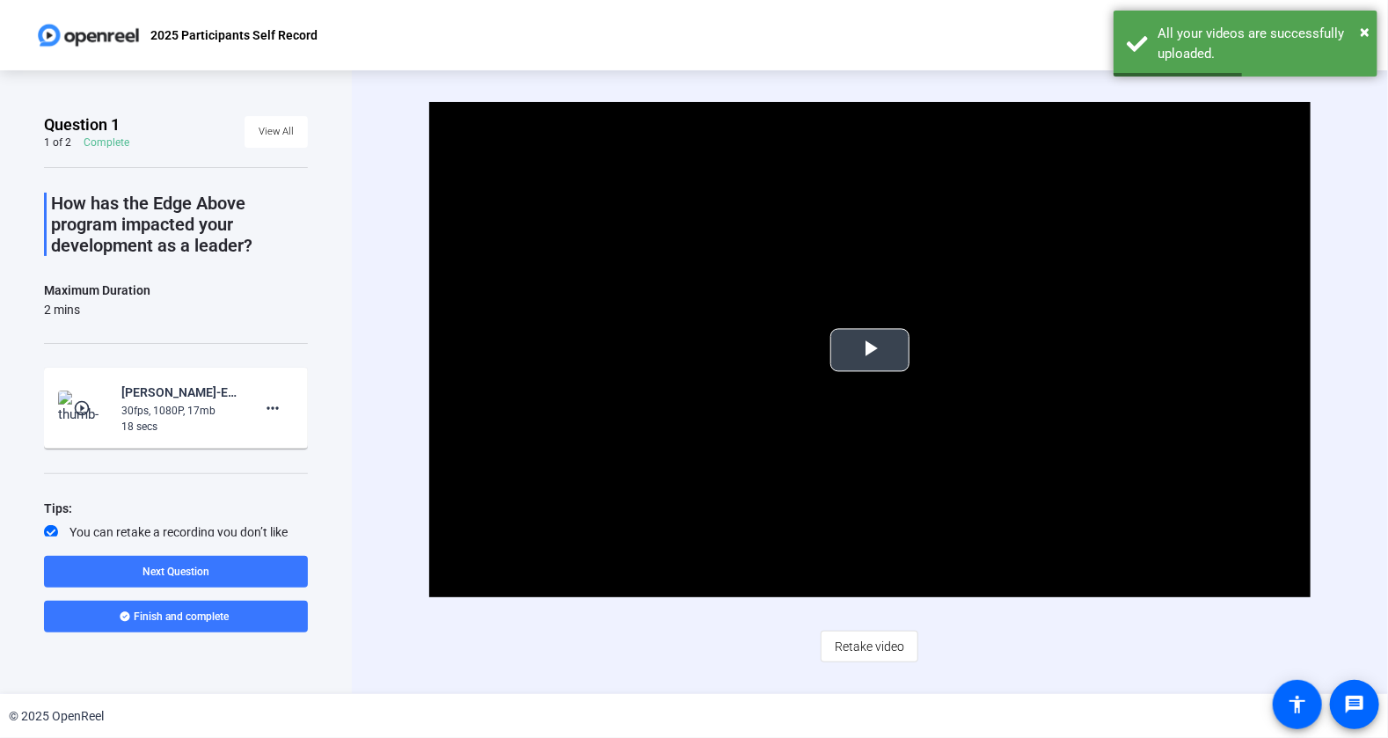
click at [896, 376] on video "Video Player" at bounding box center [869, 349] width 881 height 495
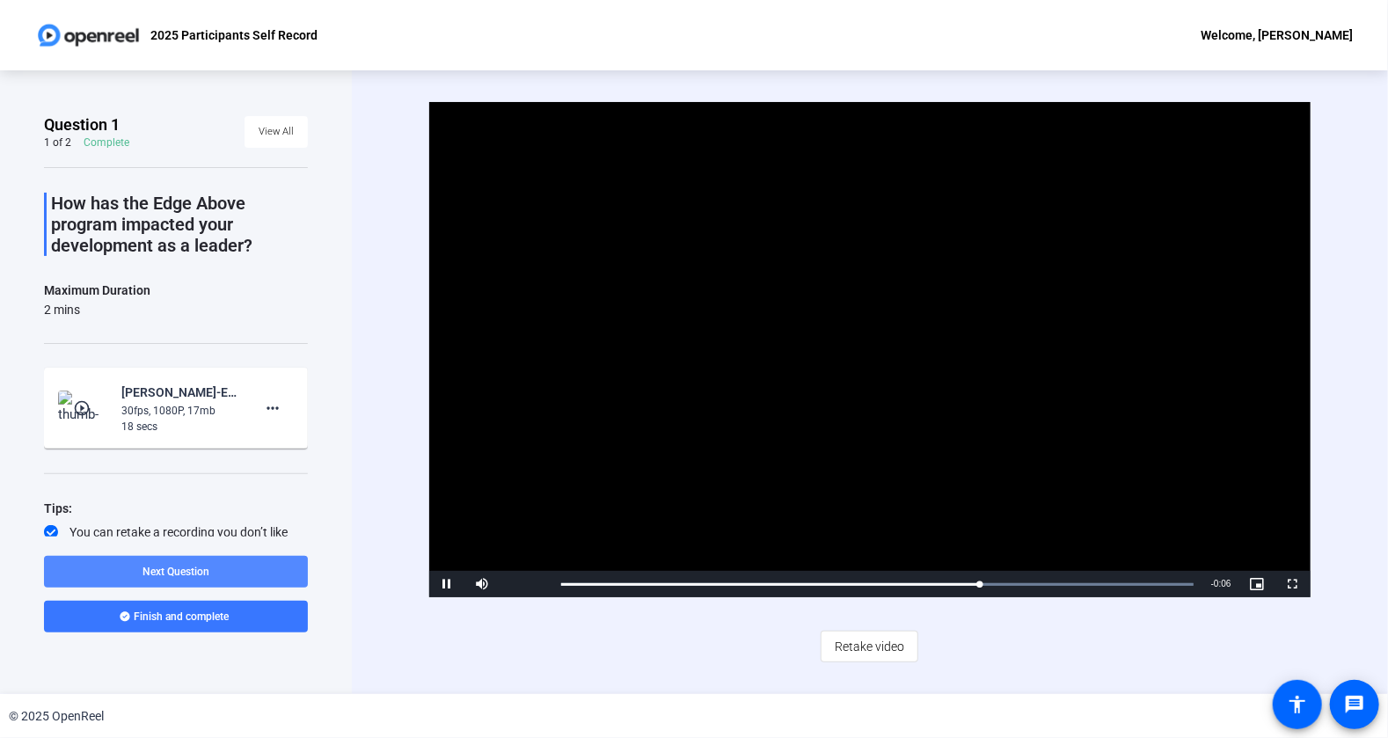
click at [221, 561] on span at bounding box center [176, 572] width 264 height 42
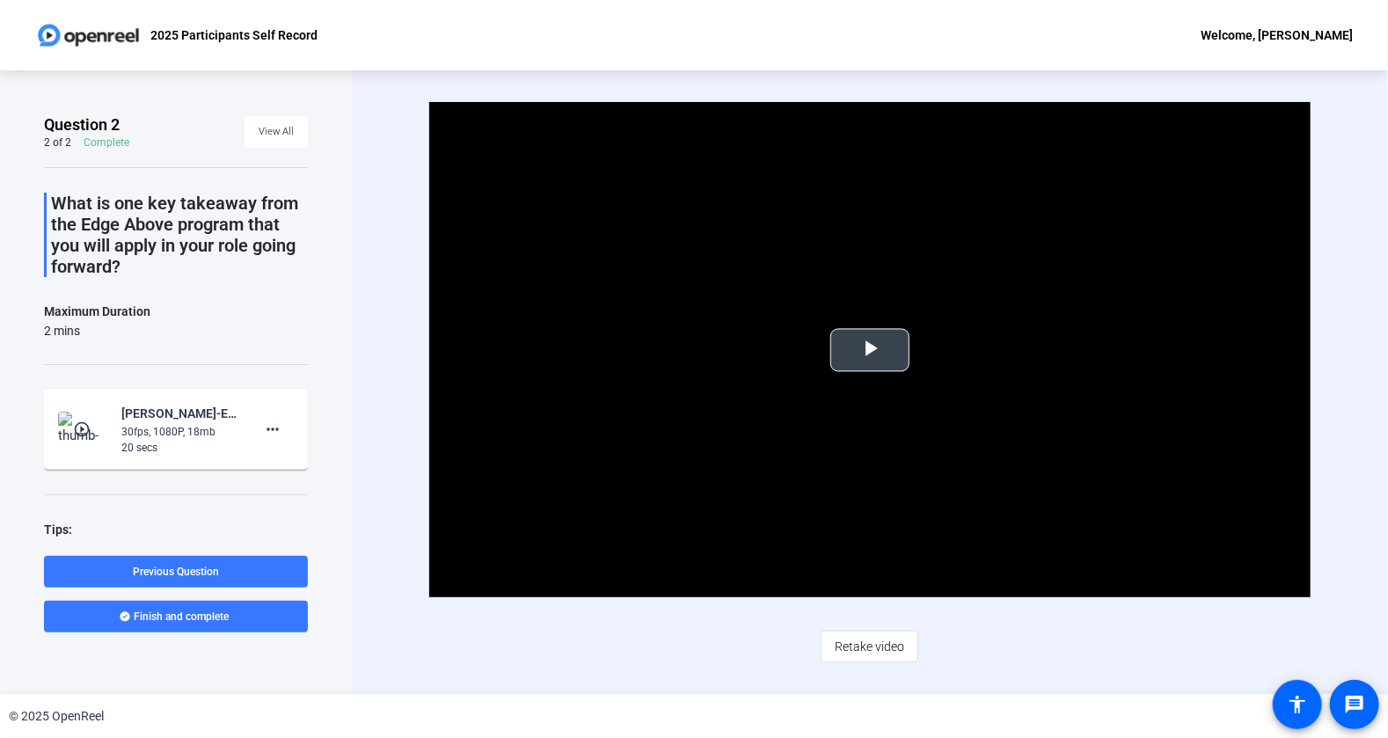
click at [870, 350] on span "Video Player" at bounding box center [870, 350] width 0 height 0
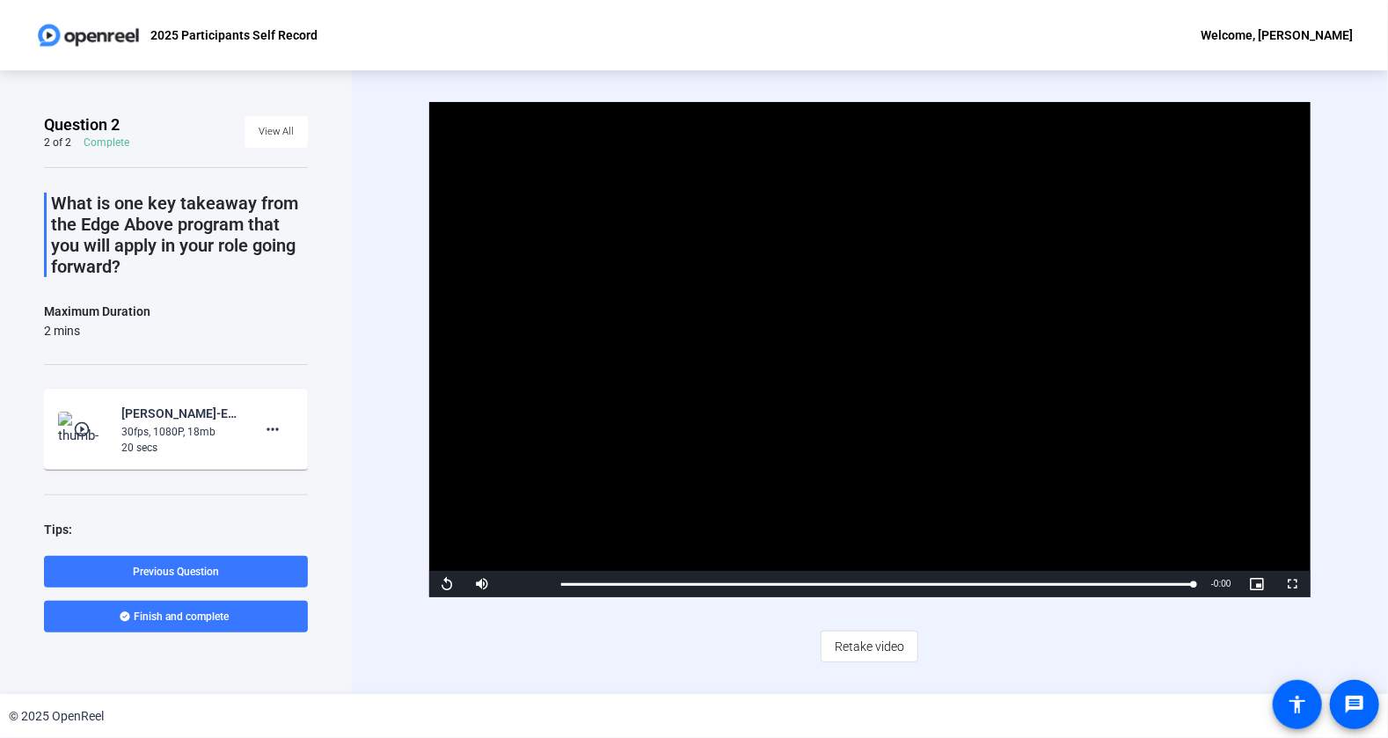
click at [713, 517] on video "Video Player" at bounding box center [869, 349] width 881 height 495
drag, startPoint x: 625, startPoint y: 587, endPoint x: 573, endPoint y: 589, distance: 52.0
click at [573, 589] on div "Loaded : 100.00% 0:00 0:00" at bounding box center [876, 584] width 649 height 26
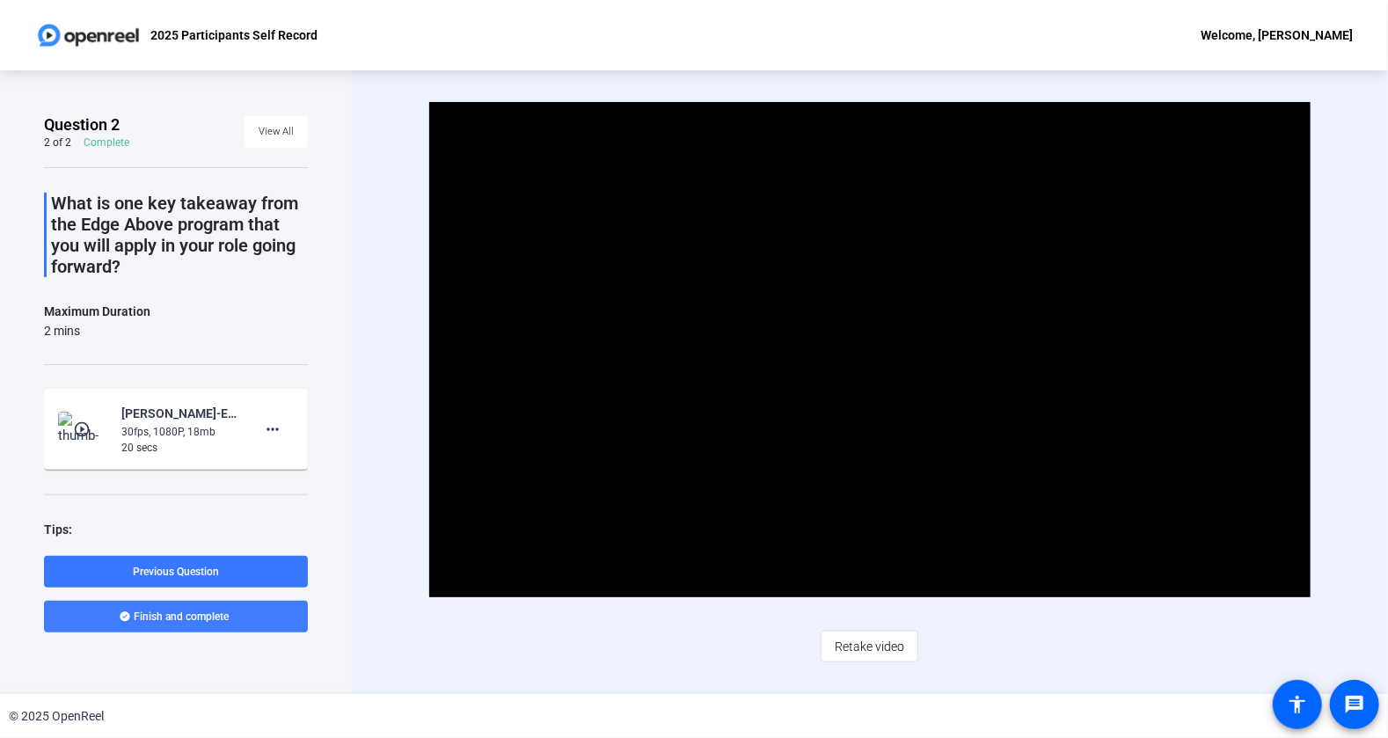
click at [230, 616] on span at bounding box center [176, 617] width 264 height 42
